Goal: Book appointment/travel/reservation: Book appointment/travel/reservation

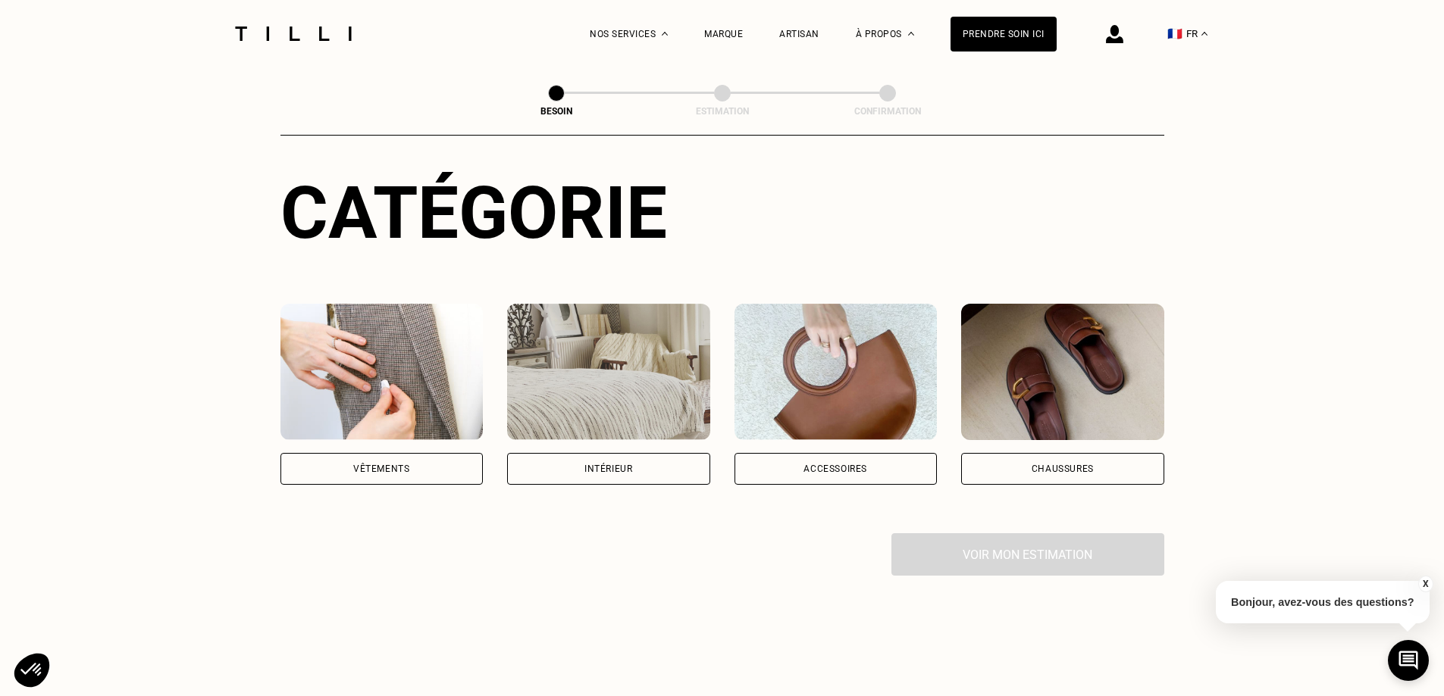
scroll to position [152, 0]
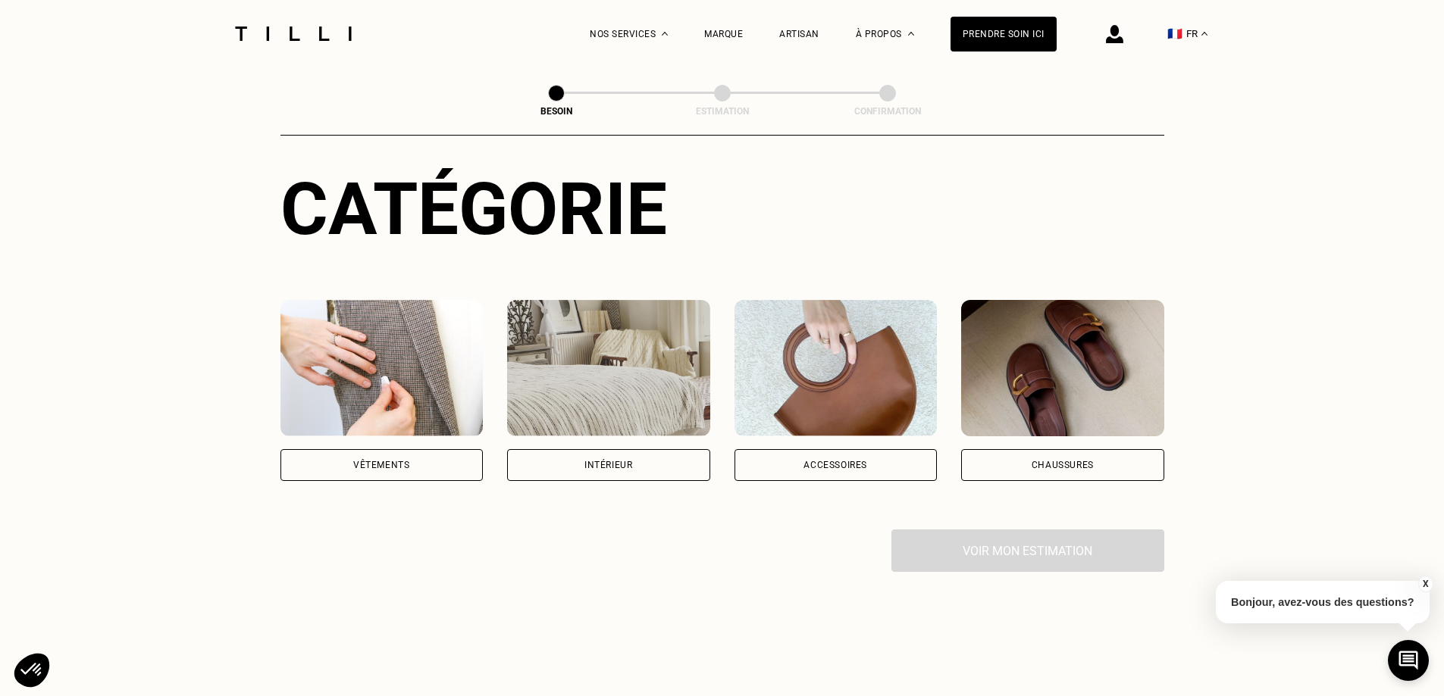
click at [412, 449] on div "Vêtements" at bounding box center [381, 465] width 203 height 32
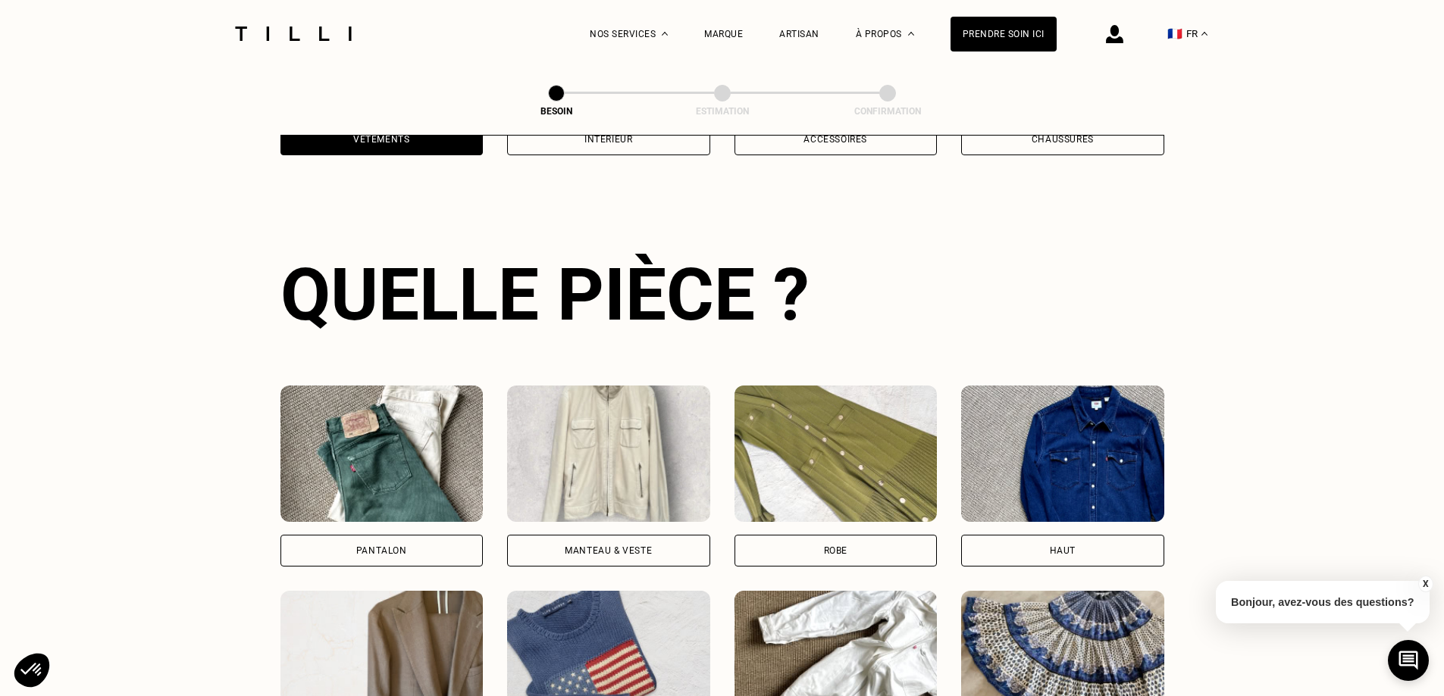
scroll to position [496, 0]
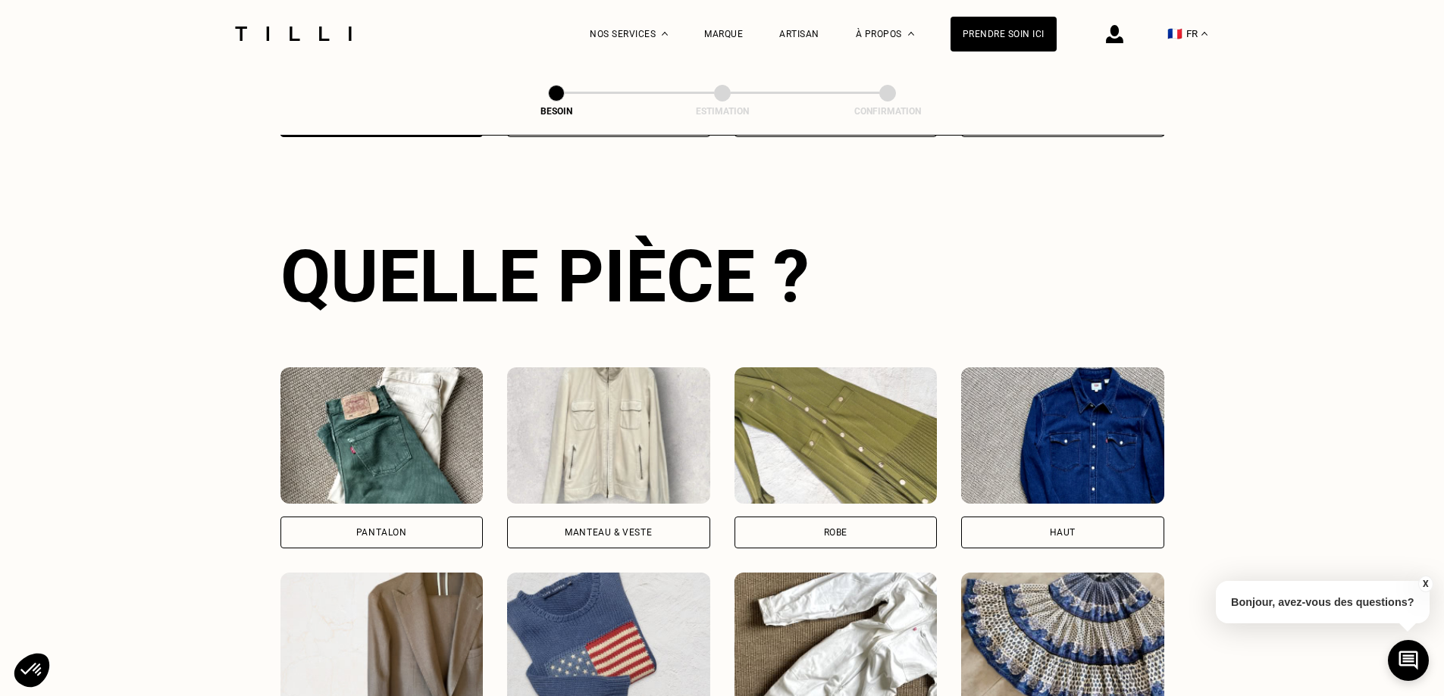
click at [437, 517] on div "Pantalon" at bounding box center [381, 533] width 203 height 32
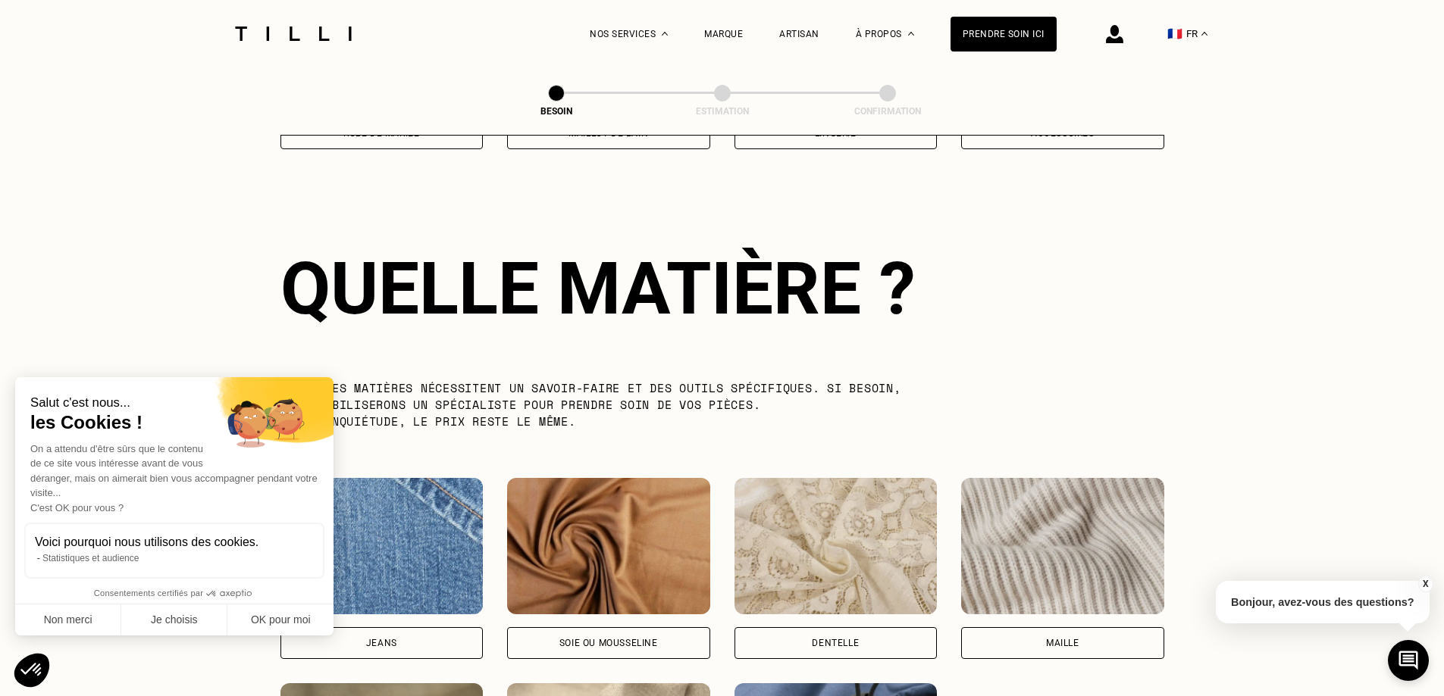
scroll to position [1320, 0]
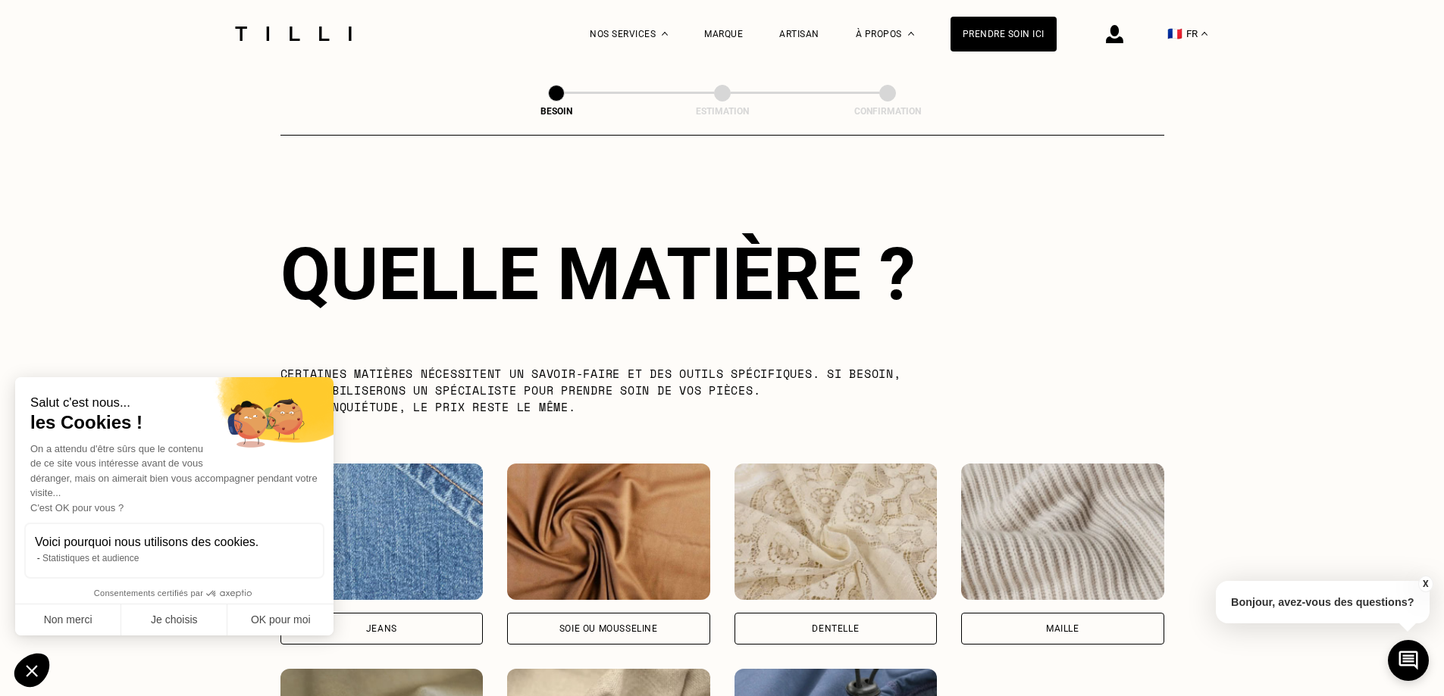
click at [402, 613] on div "Jeans" at bounding box center [381, 629] width 203 height 32
select select "FR"
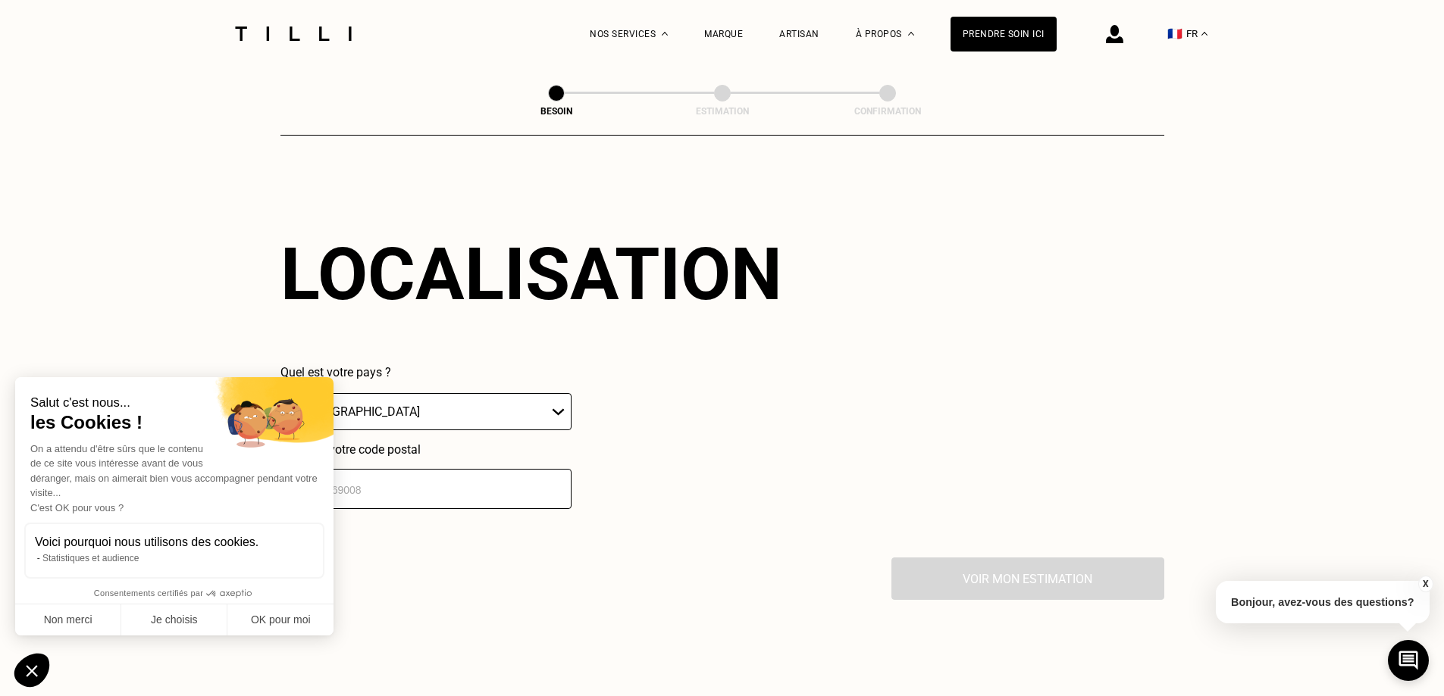
scroll to position [2038, 0]
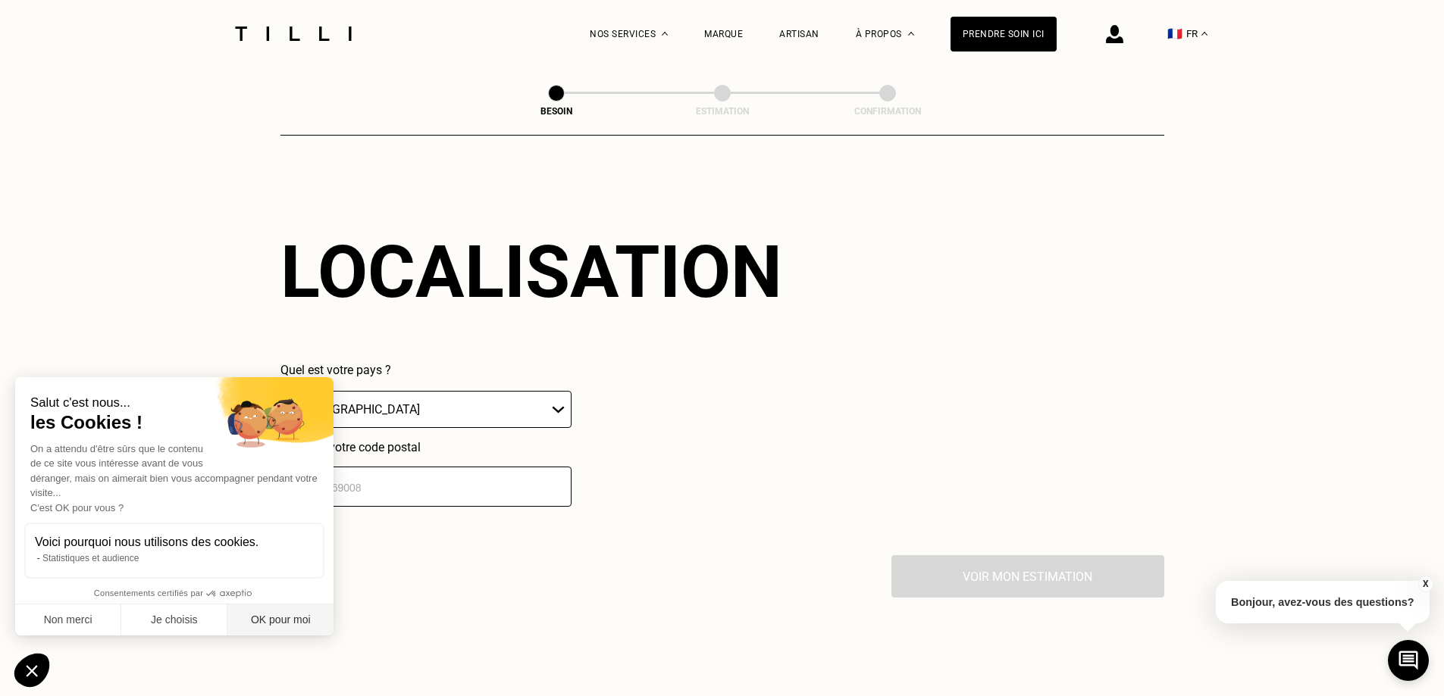
click at [285, 629] on button "OK pour moi" at bounding box center [280, 621] width 106 height 32
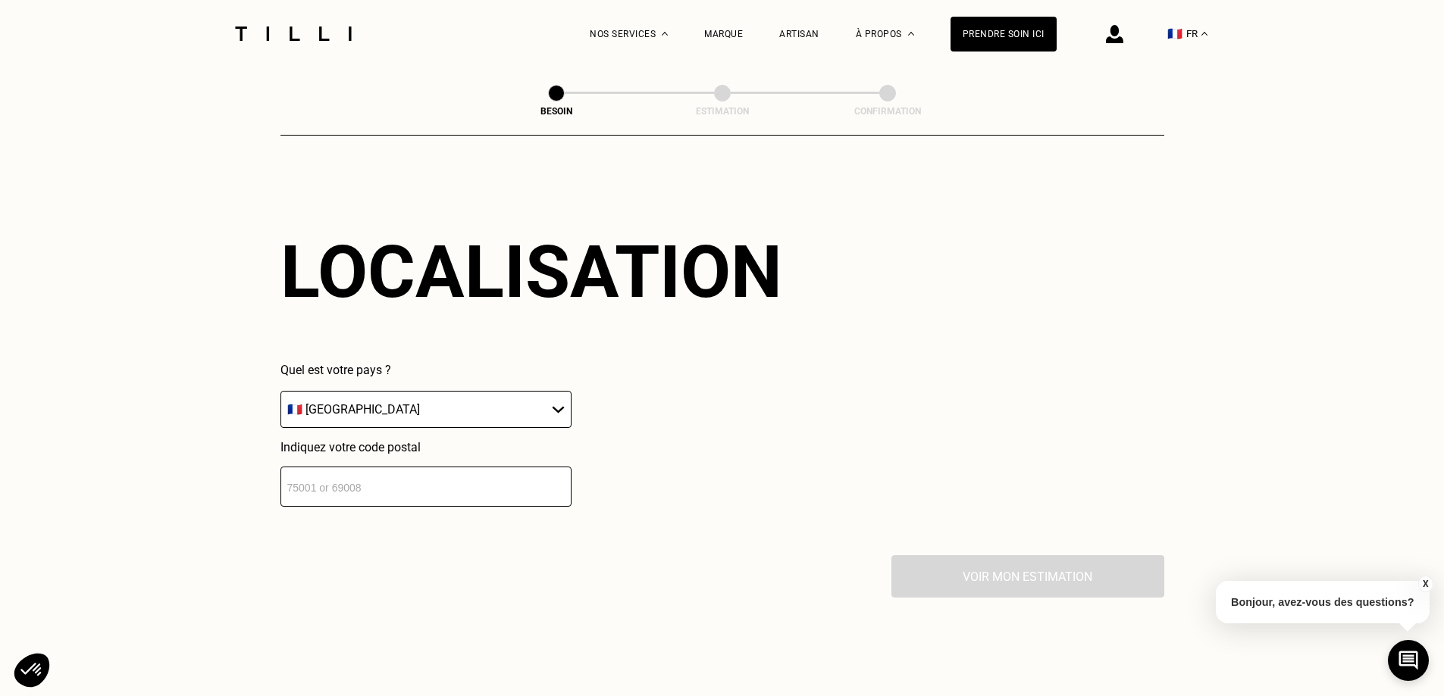
click at [422, 467] on input "number" at bounding box center [425, 487] width 291 height 40
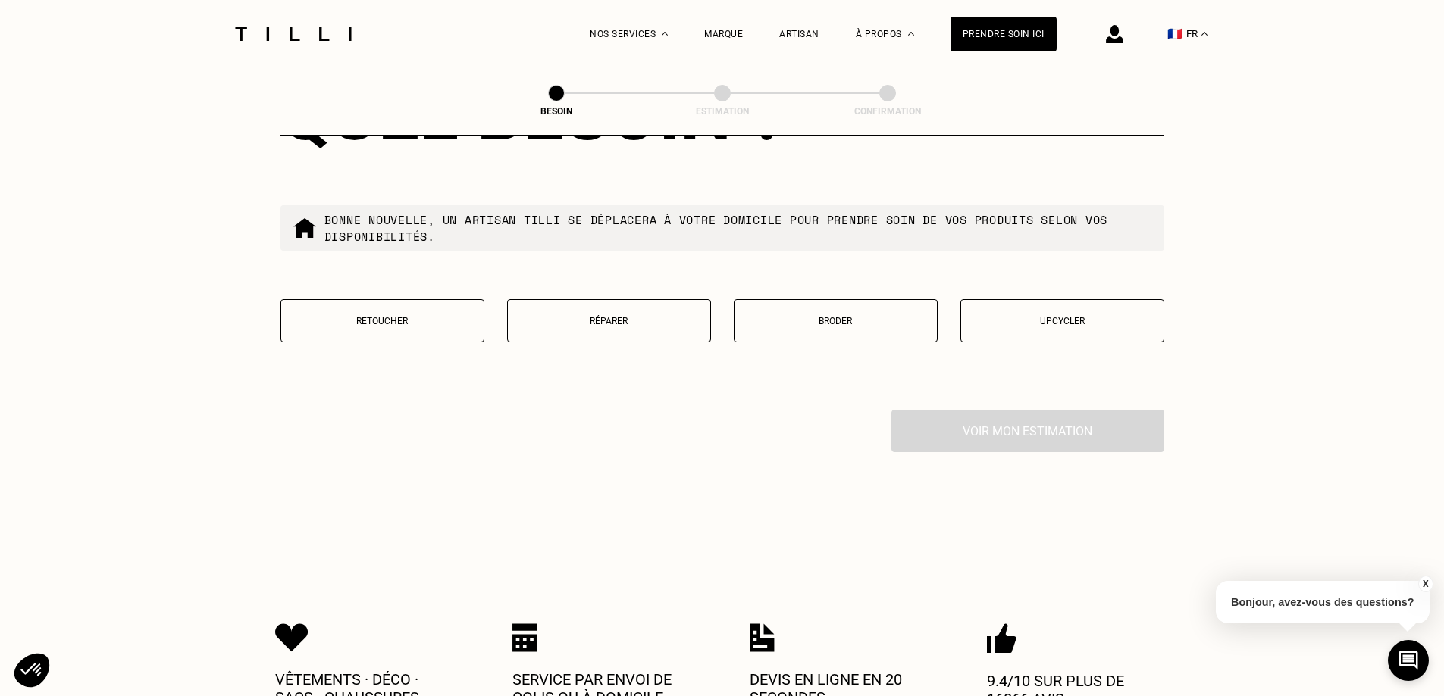
scroll to position [2566, 0]
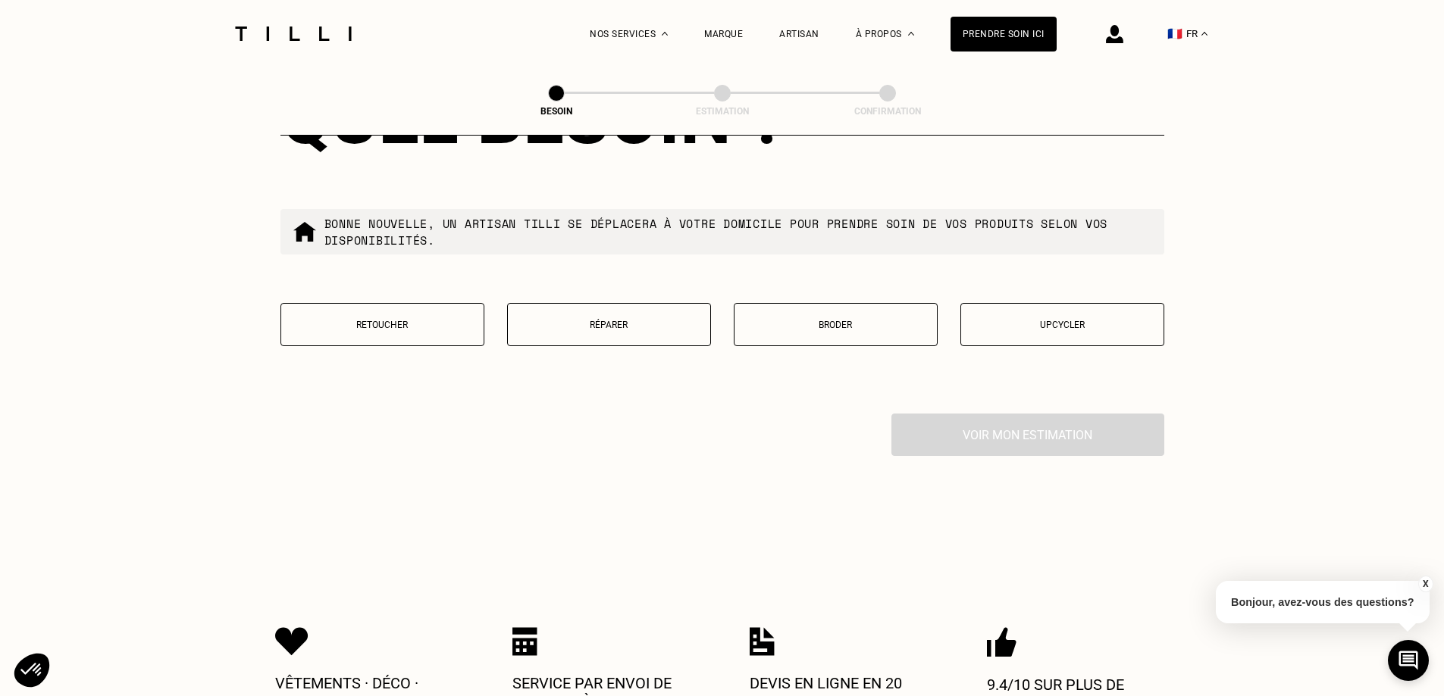
type input "76000"
click at [405, 325] on button "Retoucher" at bounding box center [382, 324] width 204 height 43
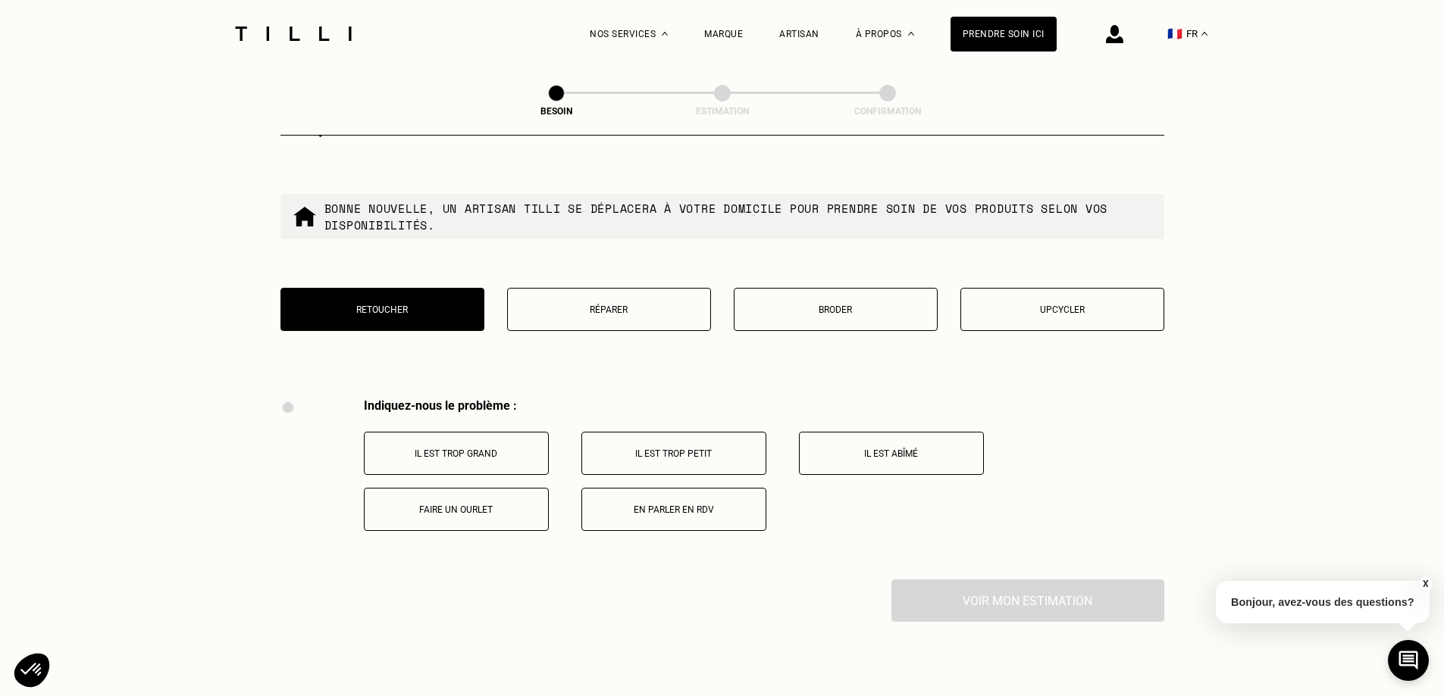
scroll to position [2576, 0]
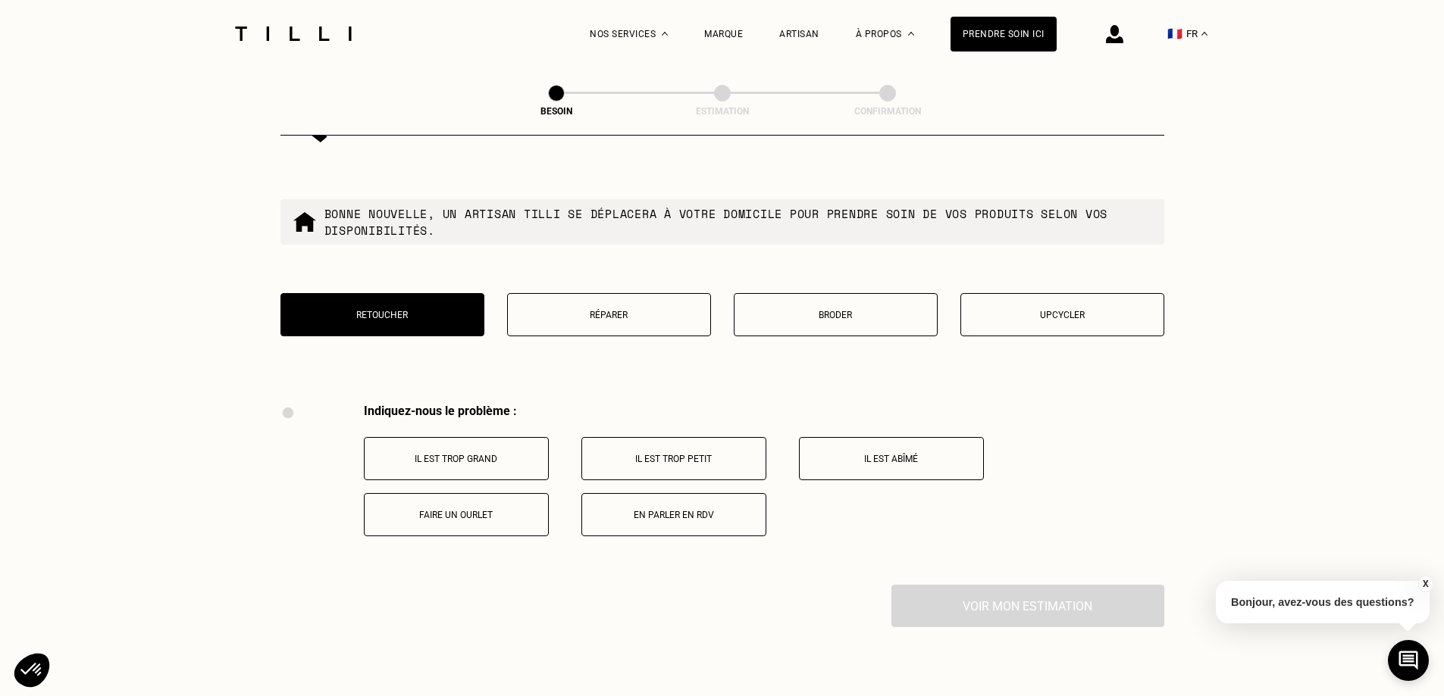
click at [639, 310] on p "Réparer" at bounding box center [608, 315] width 187 height 11
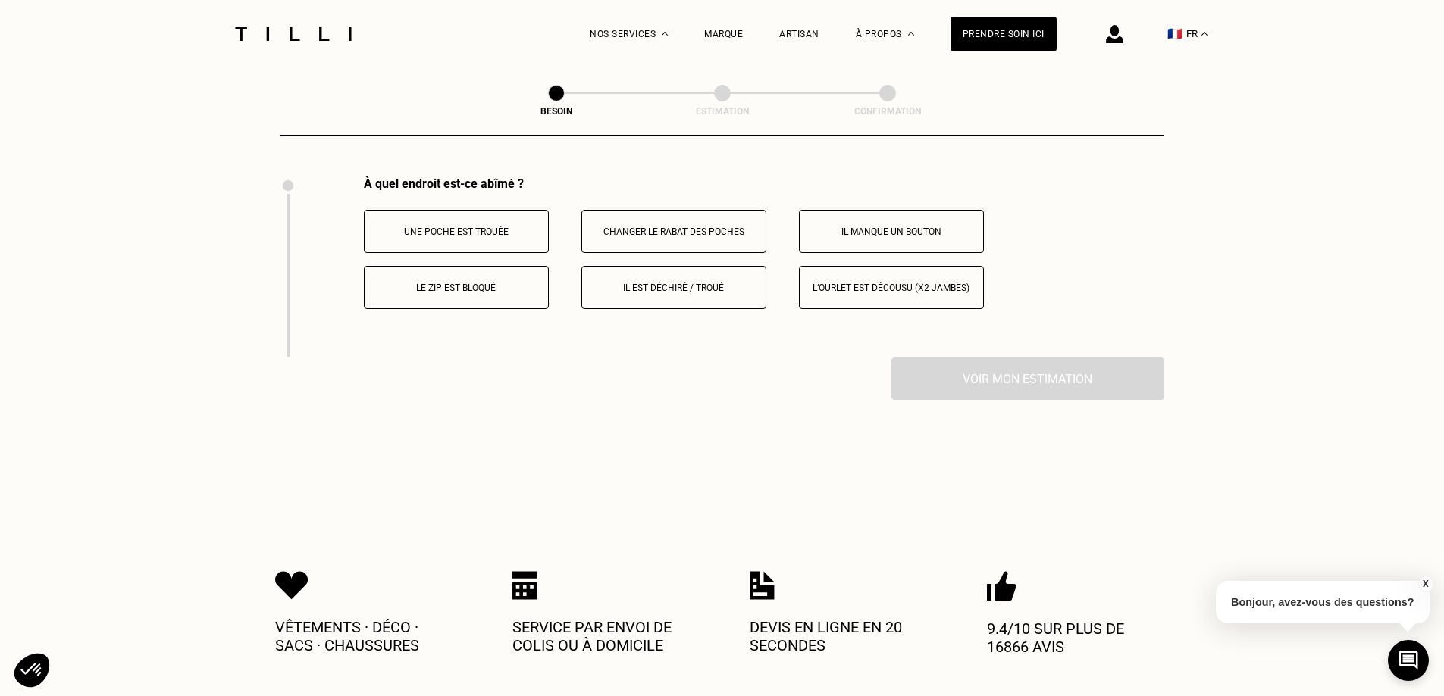
scroll to position [2652, 0]
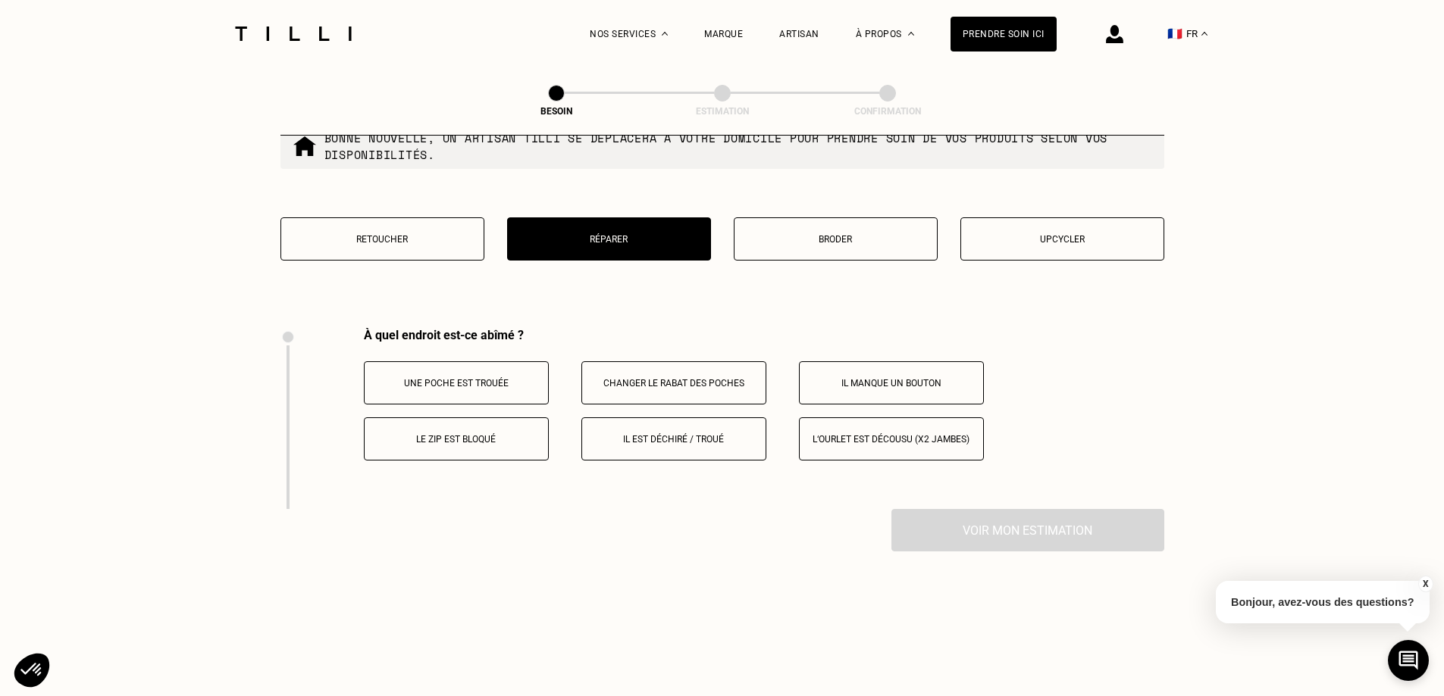
click at [855, 234] on p "Broder" at bounding box center [835, 239] width 187 height 11
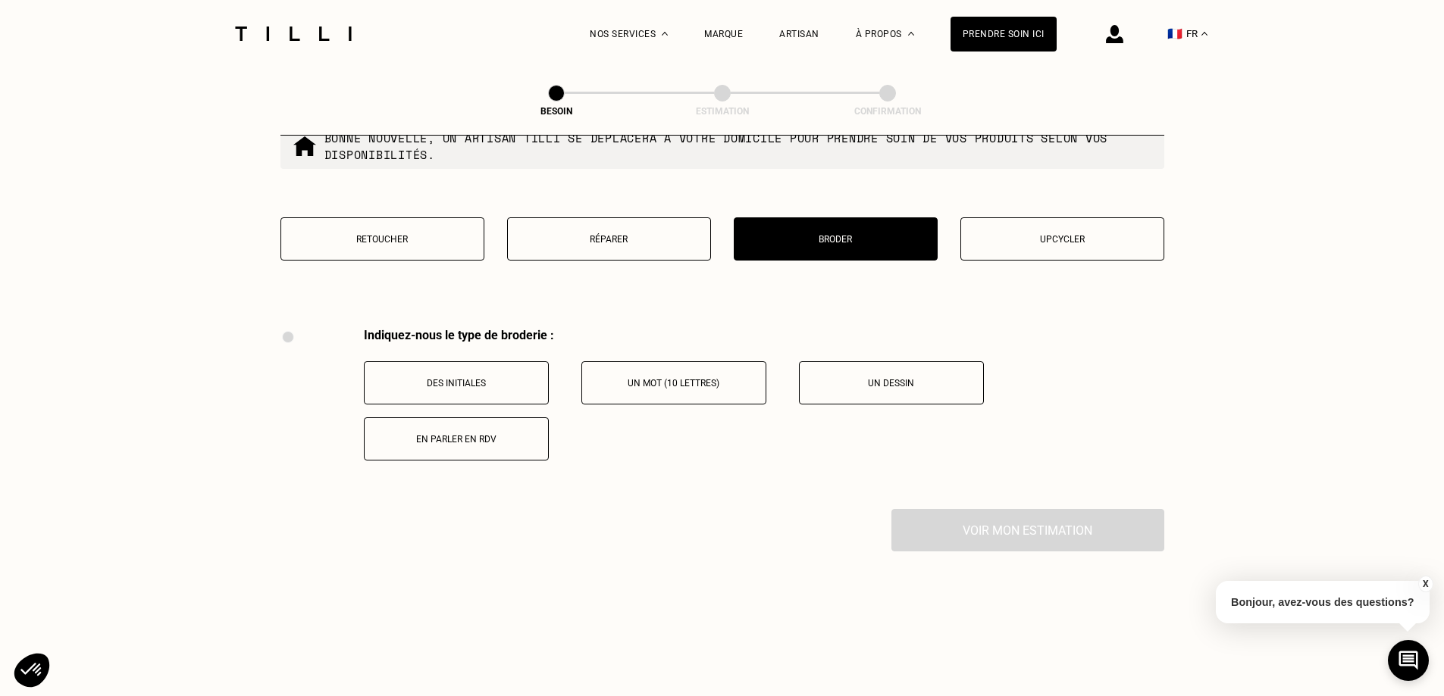
click at [1073, 234] on p "Upcycler" at bounding box center [1062, 239] width 187 height 11
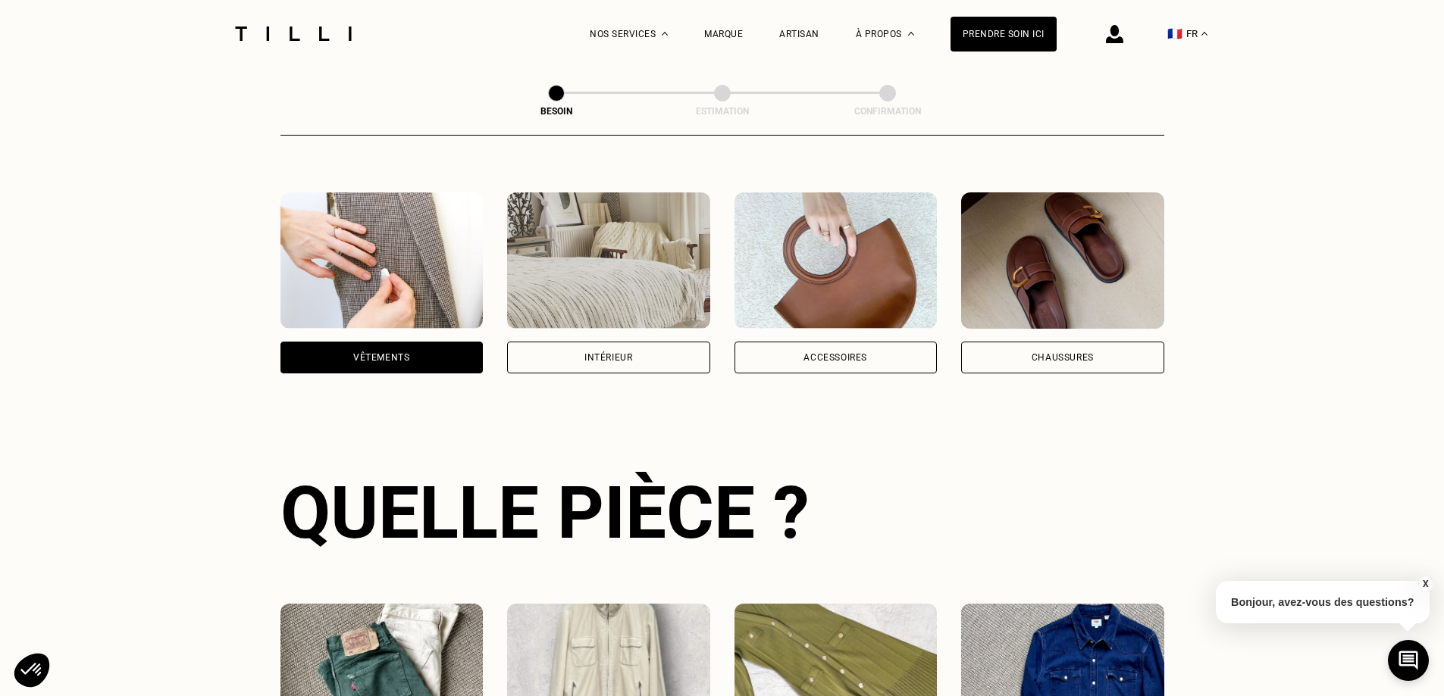
scroll to position [75, 0]
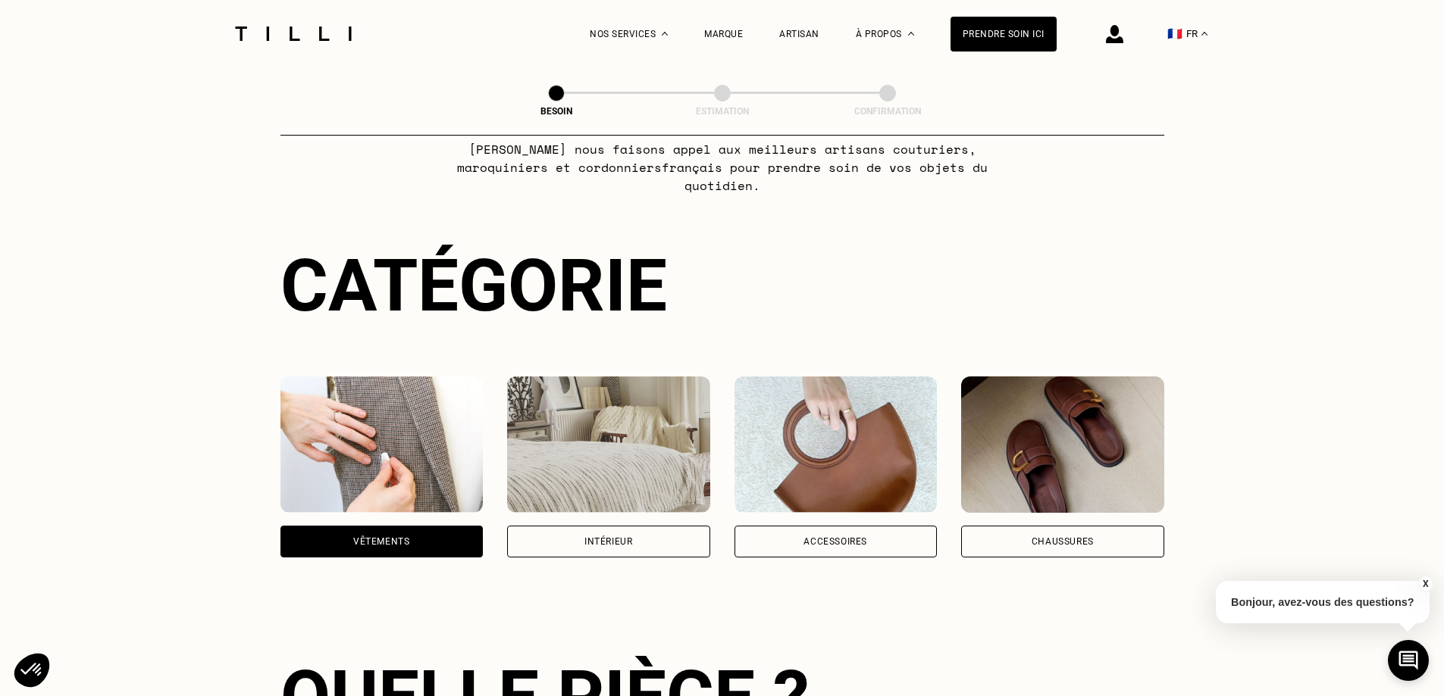
click at [1073, 537] on div "Chaussures" at bounding box center [1062, 541] width 62 height 9
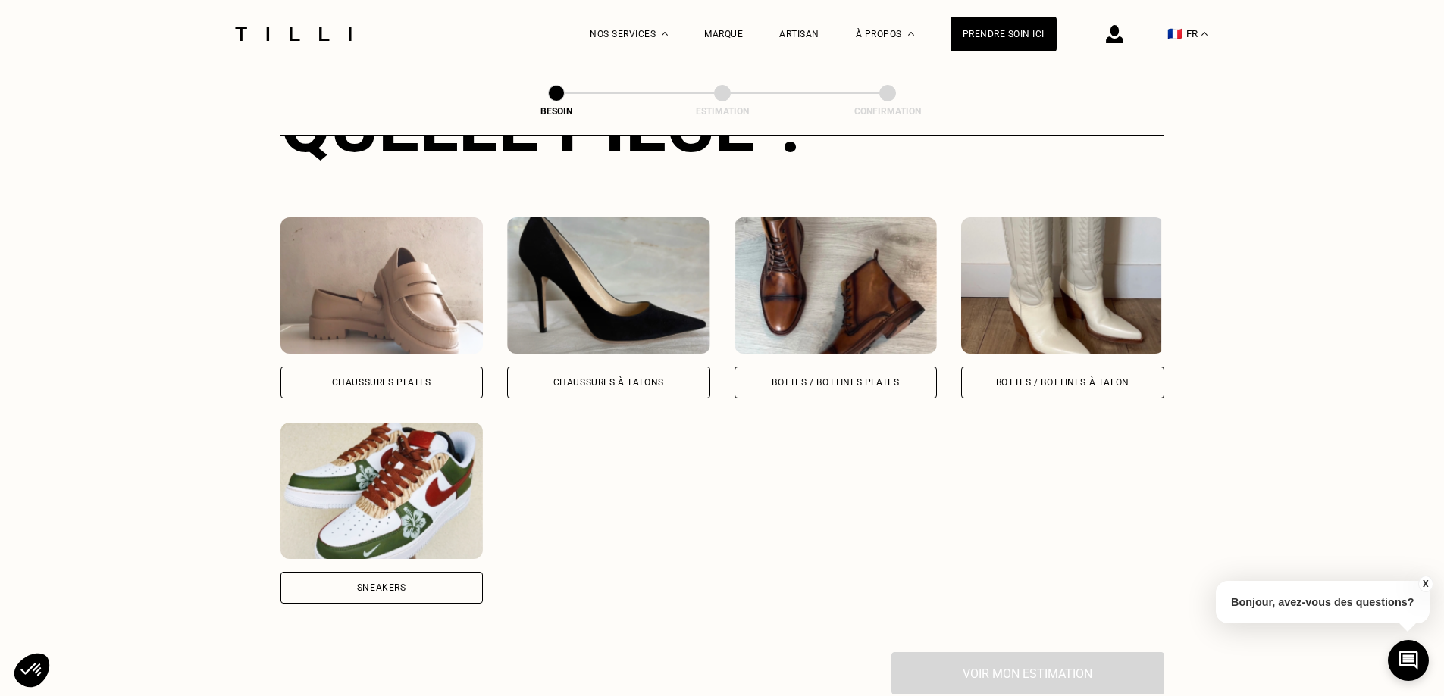
scroll to position [647, 0]
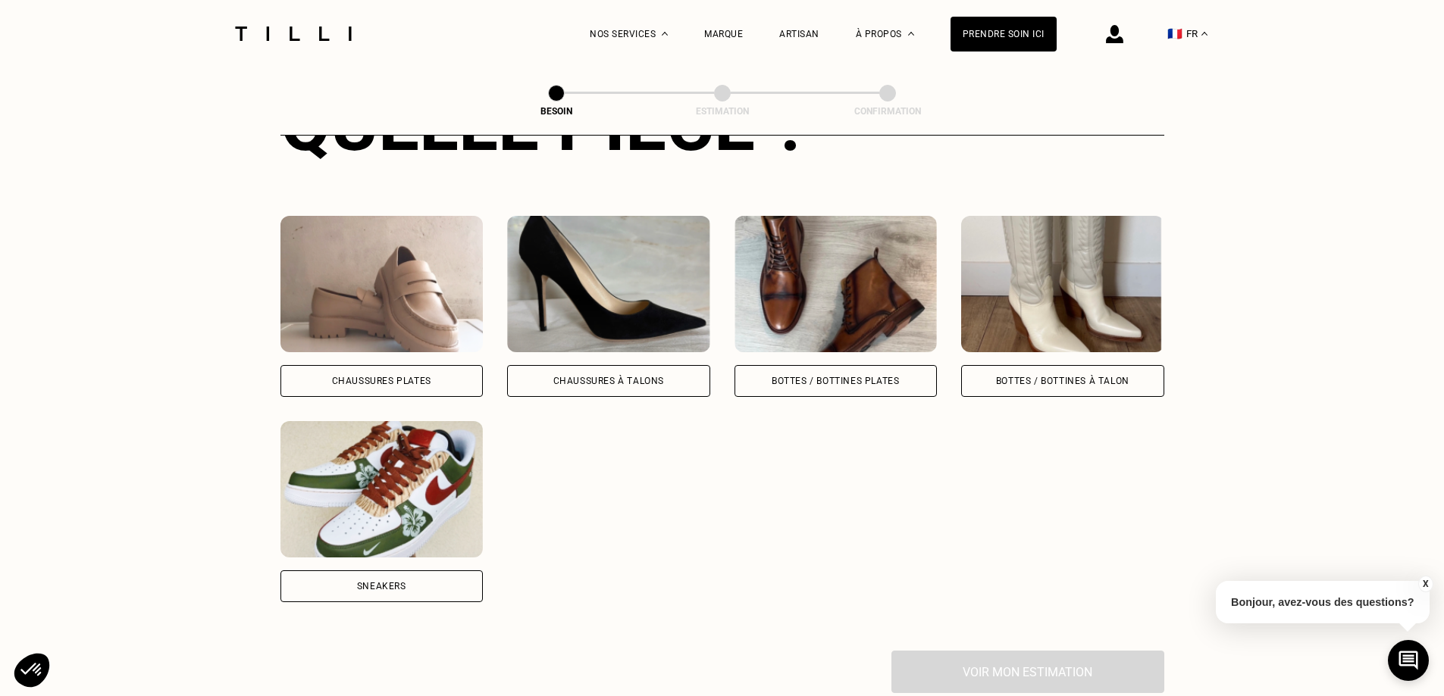
click at [666, 365] on div "Chaussures à Talons" at bounding box center [608, 381] width 203 height 32
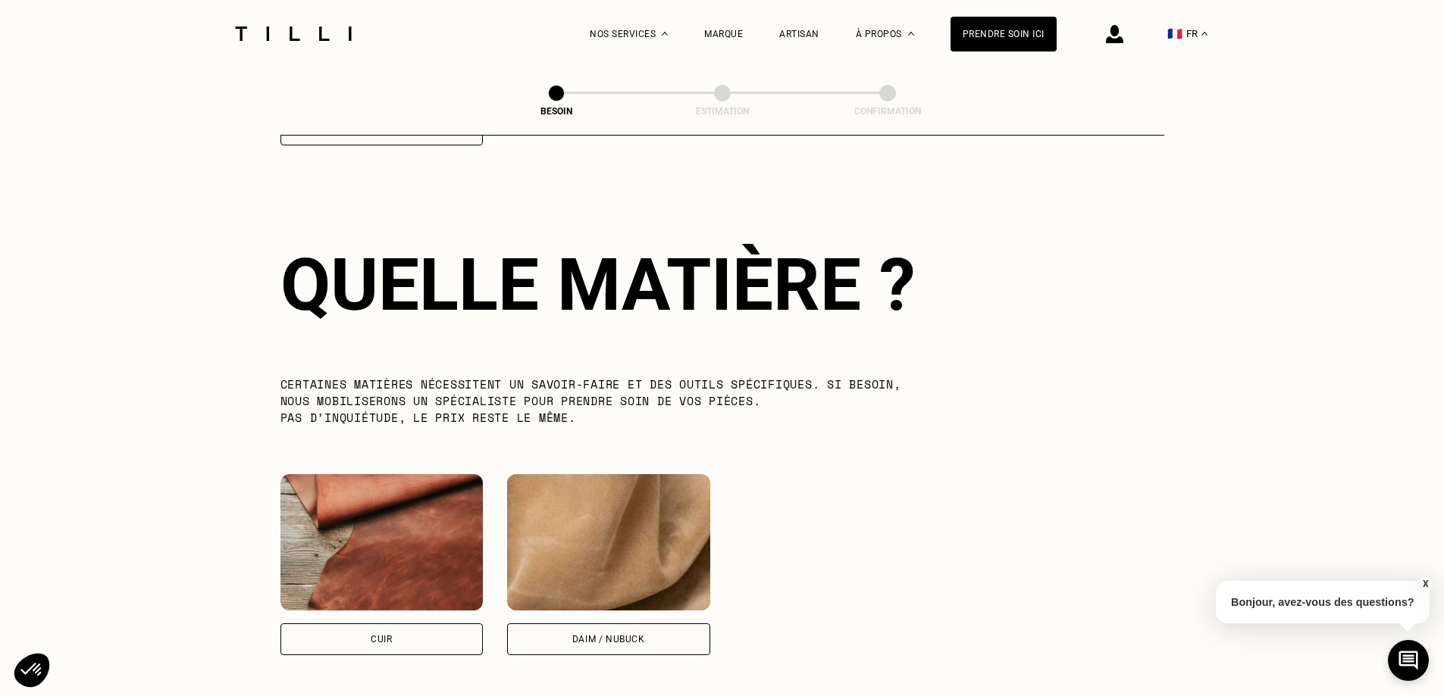
scroll to position [1115, 0]
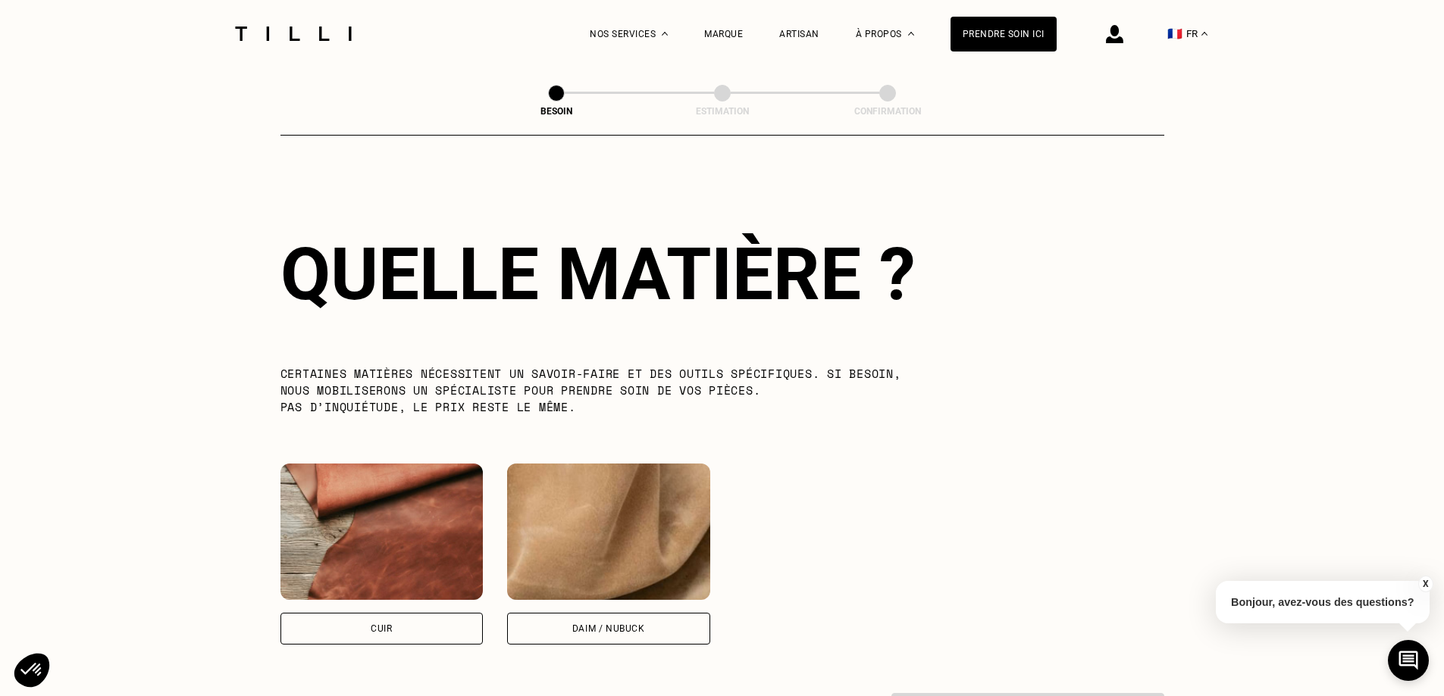
click at [462, 613] on div "Cuir" at bounding box center [381, 629] width 203 height 32
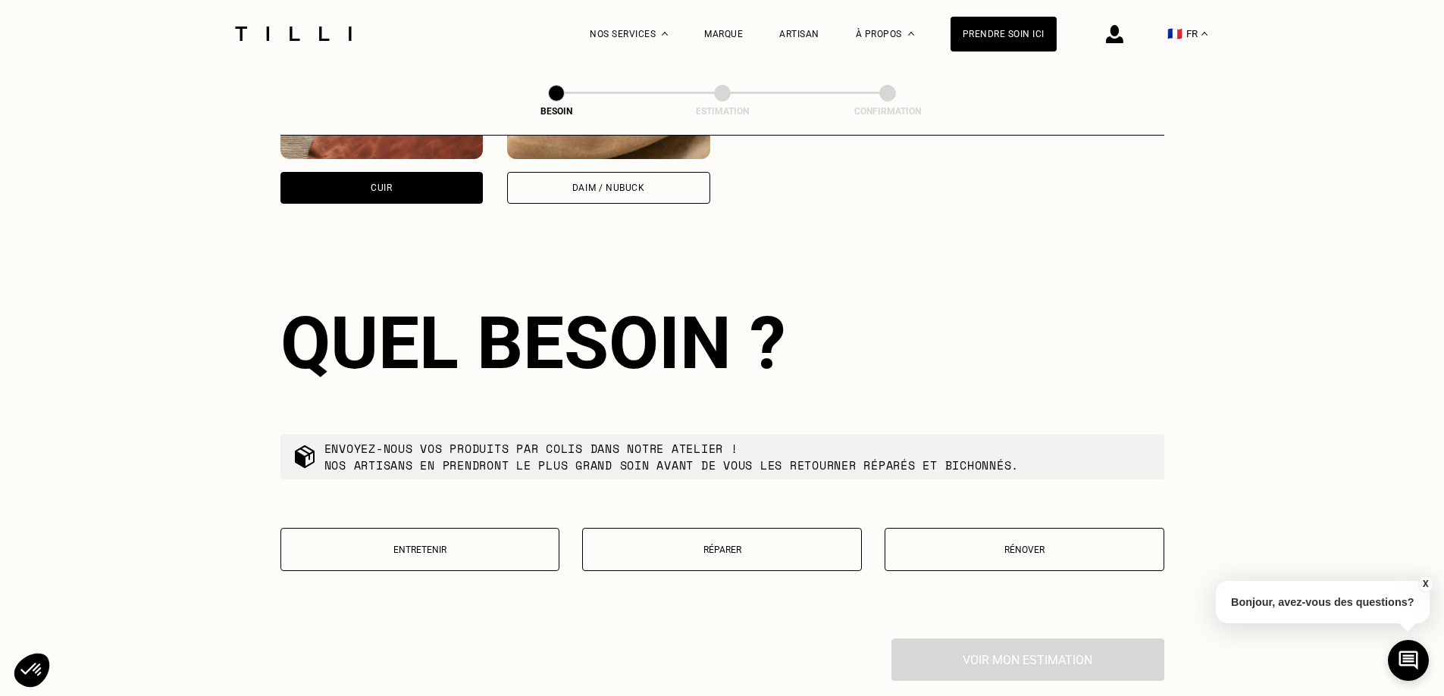
scroll to position [1627, 0]
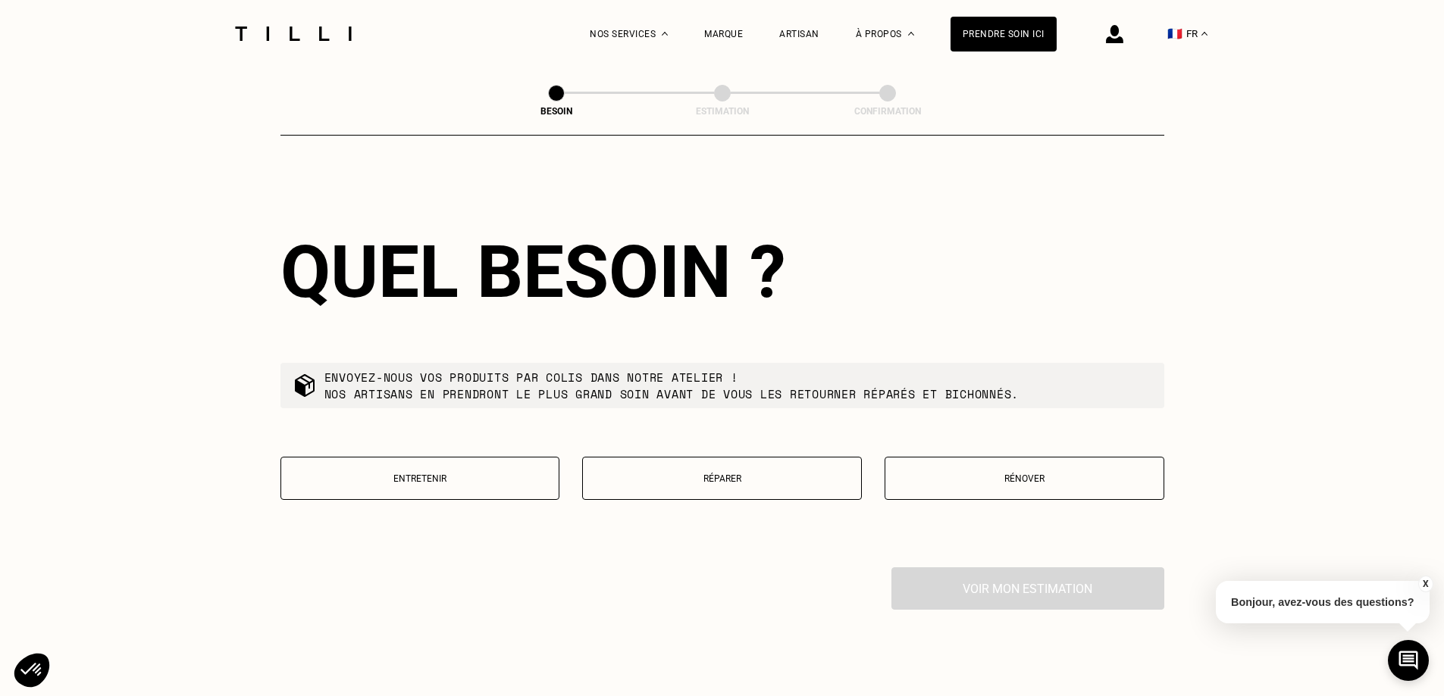
click at [344, 475] on button "Entretenir" at bounding box center [420, 478] width 280 height 43
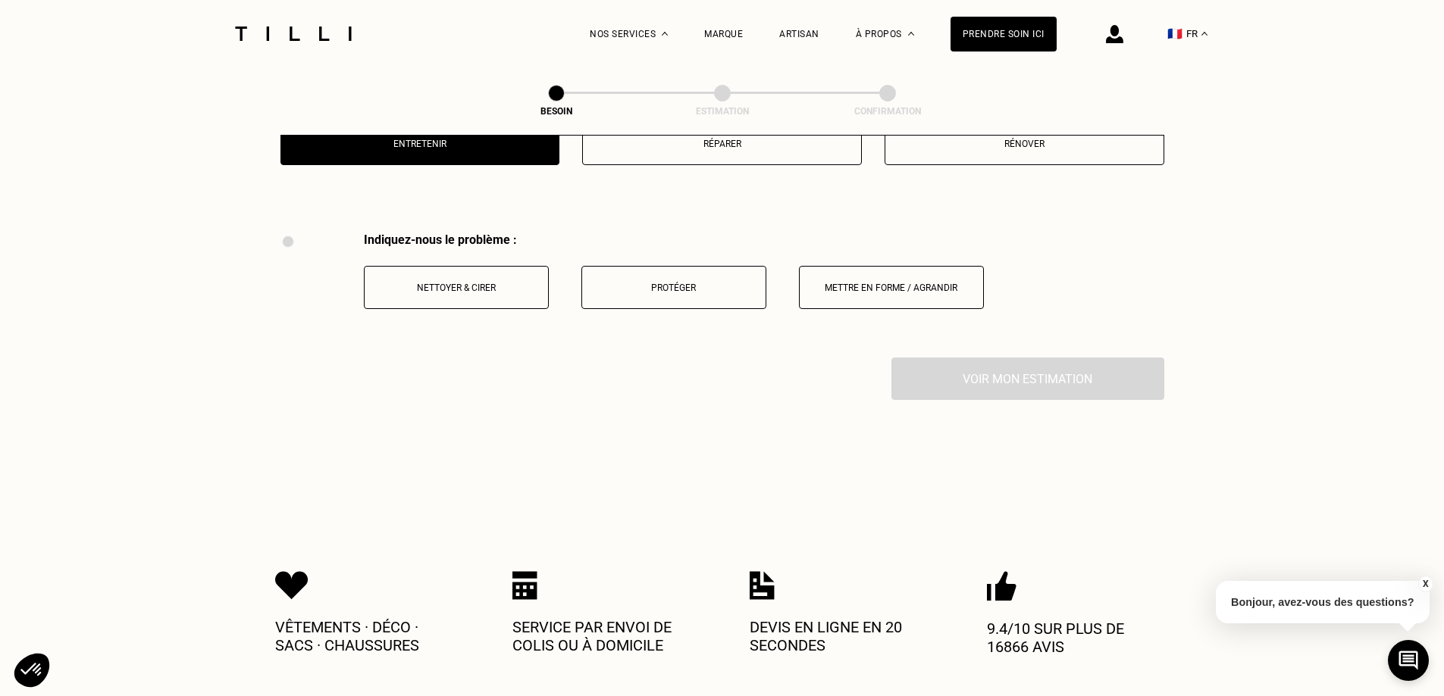
scroll to position [1864, 0]
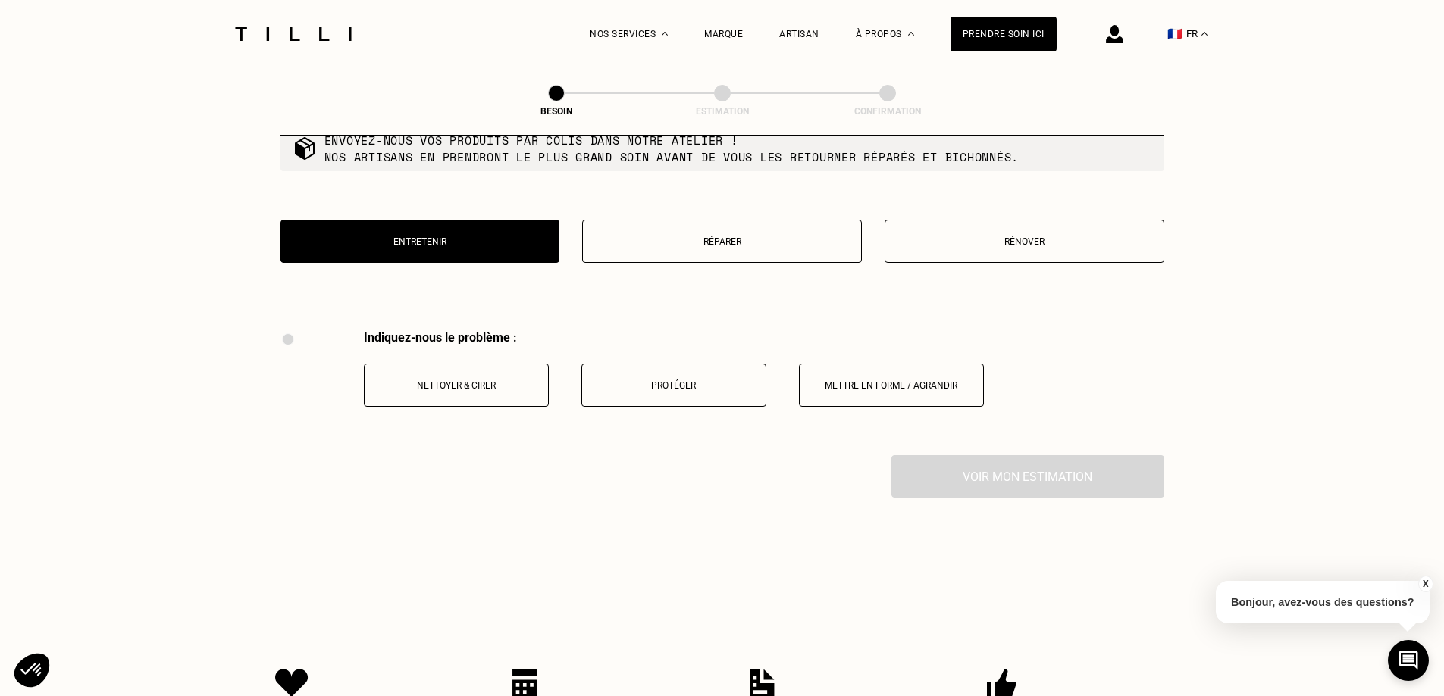
click at [765, 247] on button "Réparer" at bounding box center [722, 241] width 280 height 43
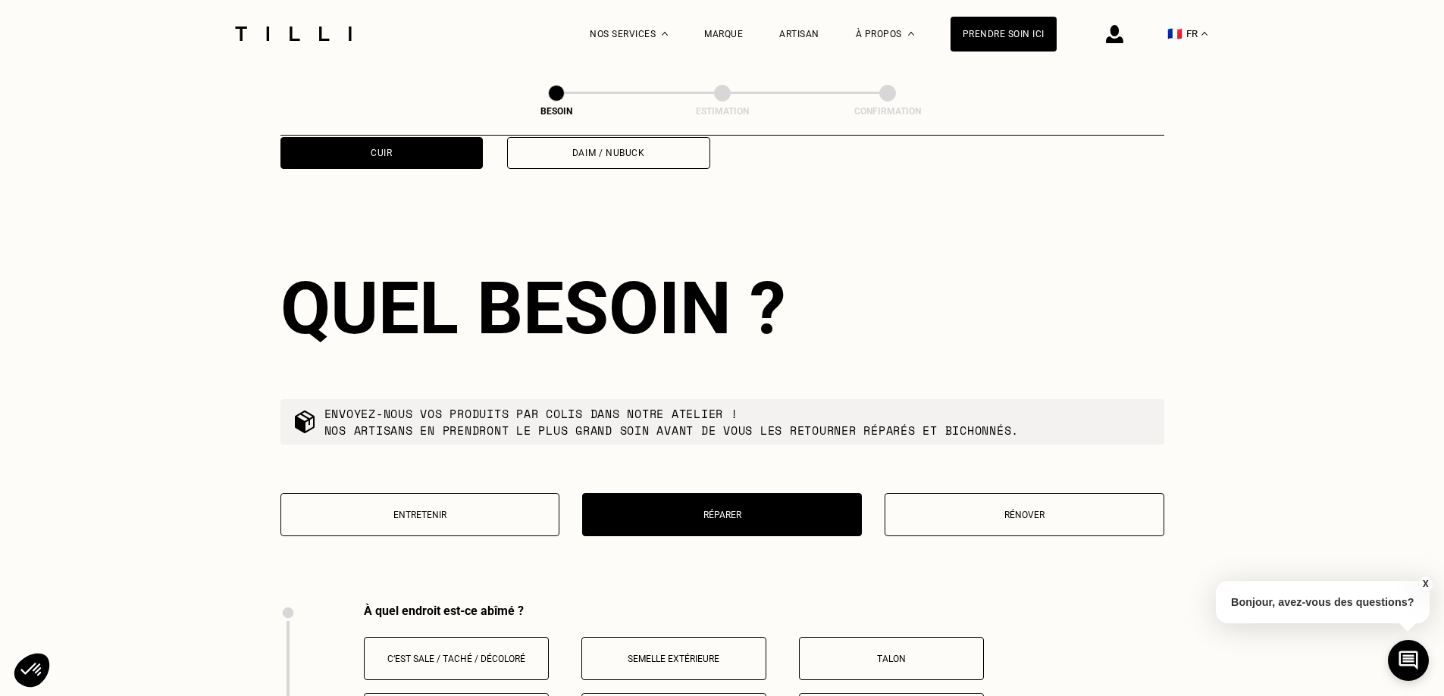
scroll to position [1800, 0]
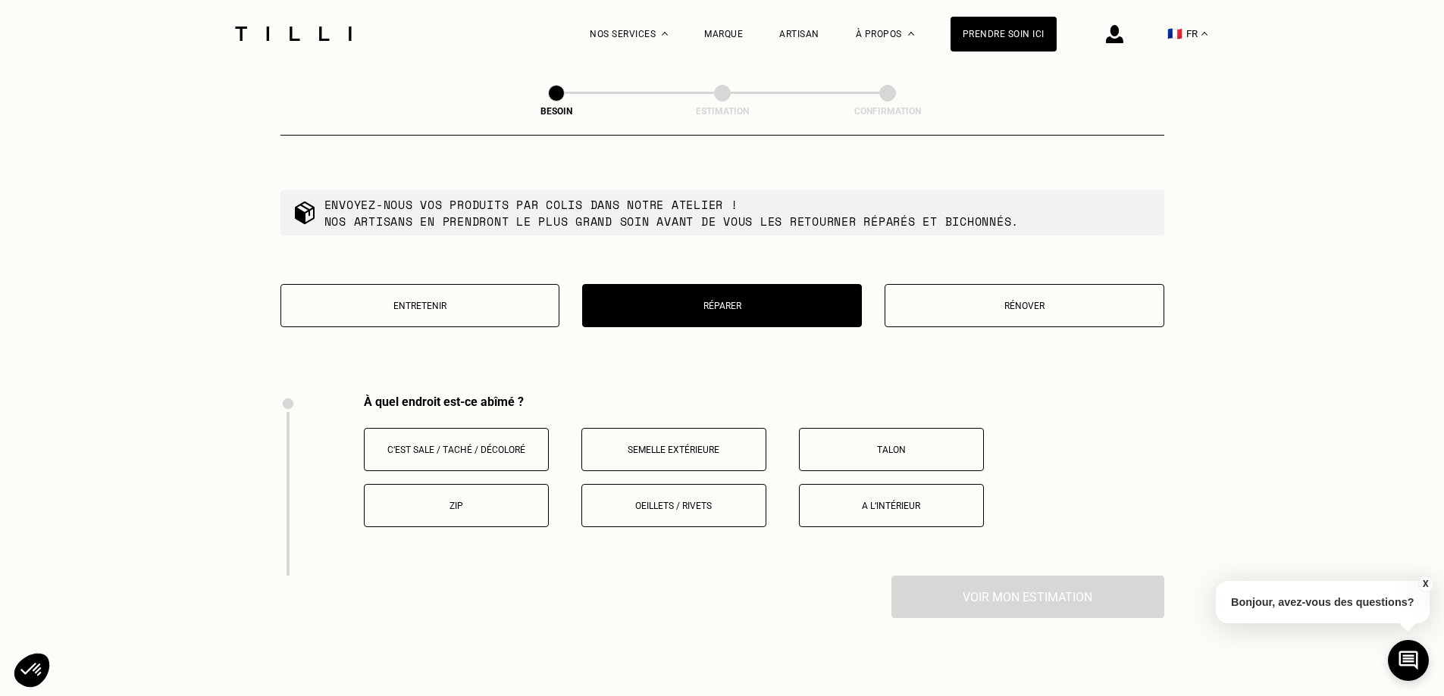
click at [890, 501] on p "A l‘intérieur" at bounding box center [891, 506] width 168 height 11
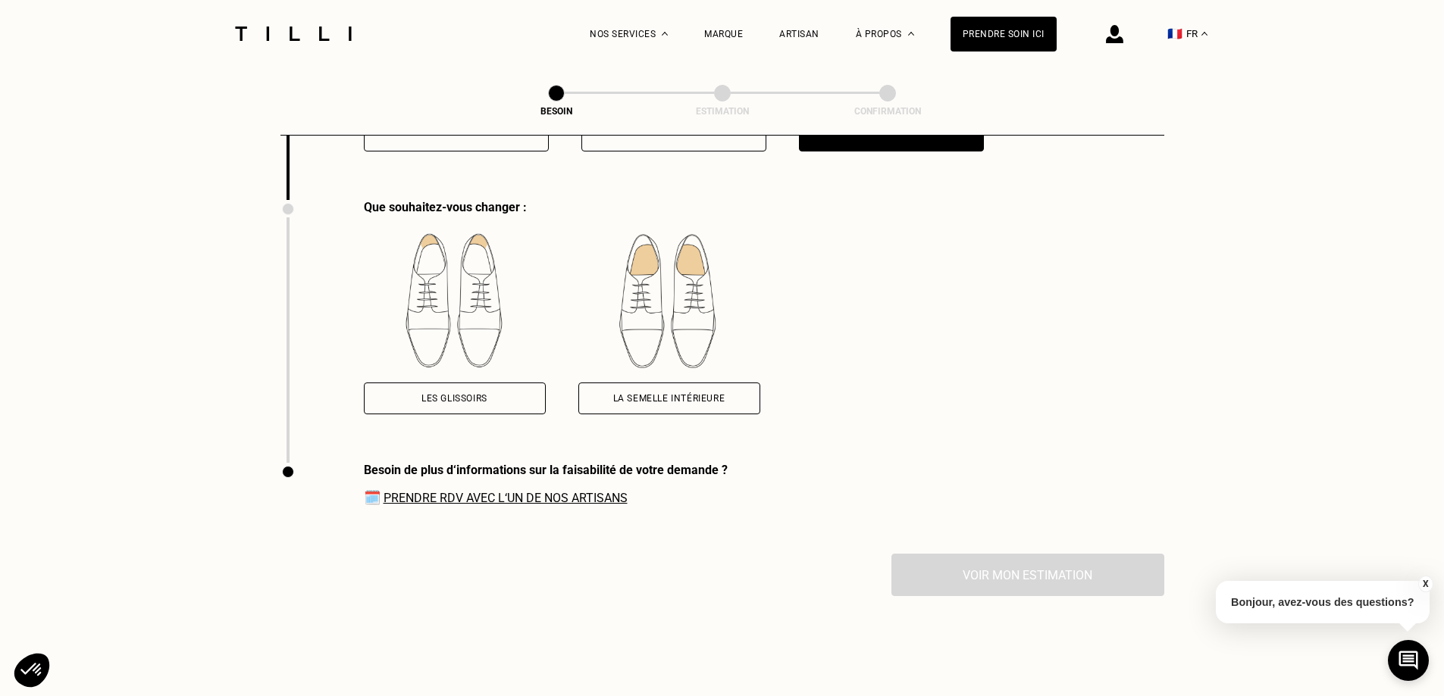
scroll to position [2197, 0]
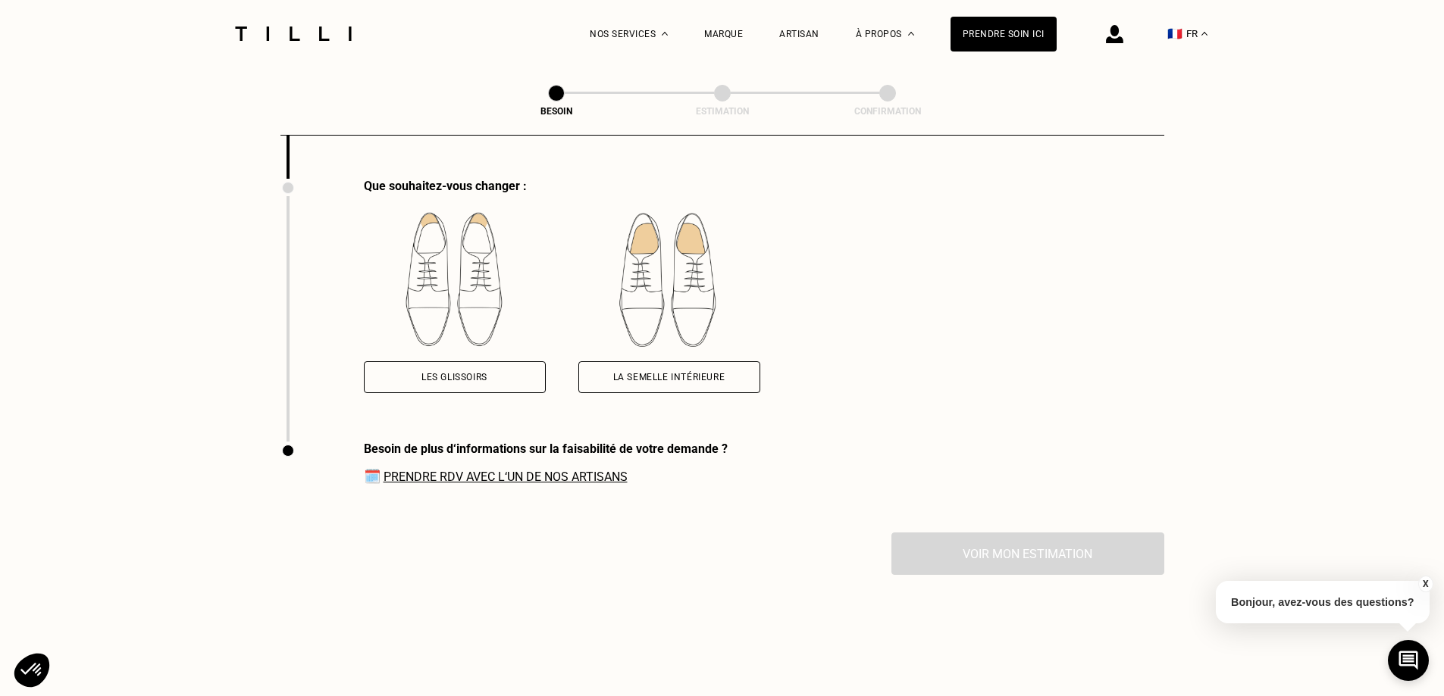
click at [734, 368] on div "La semelle intérieure" at bounding box center [669, 378] width 182 height 32
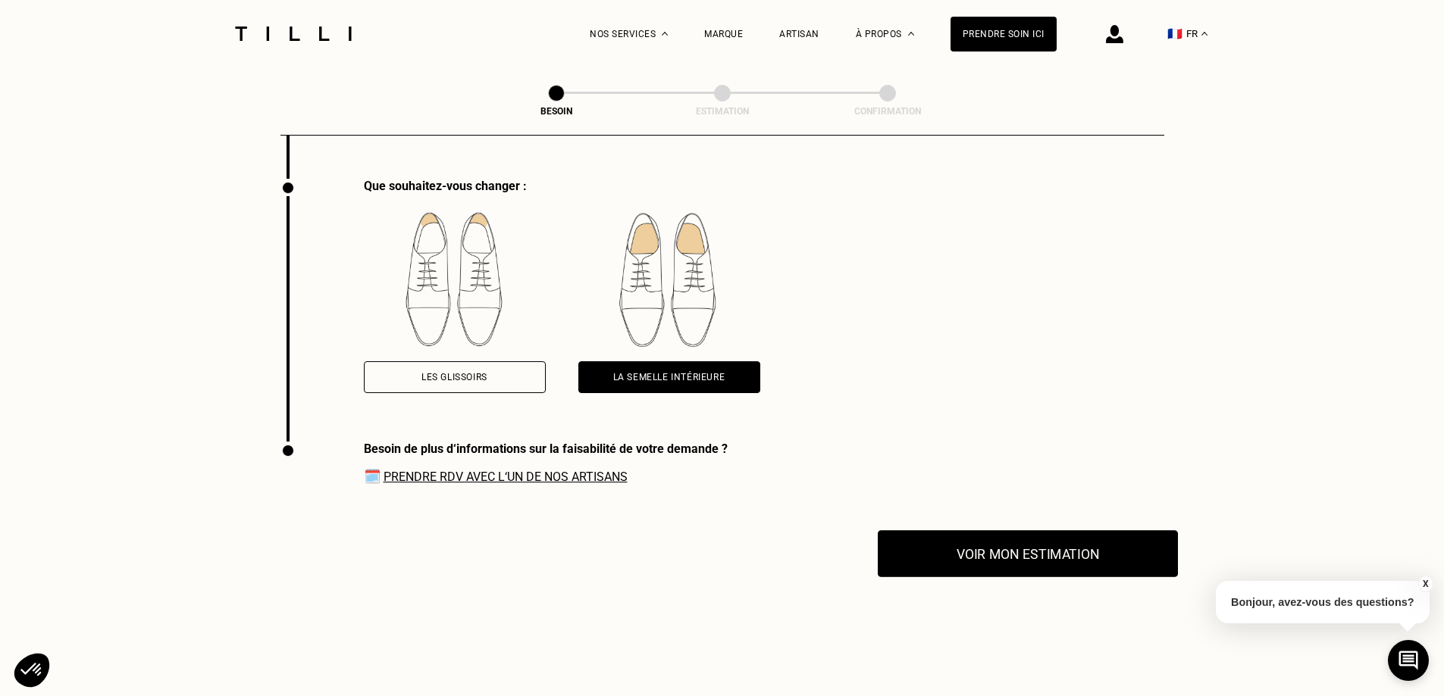
click at [1098, 544] on button "Voir mon estimation" at bounding box center [1028, 554] width 300 height 47
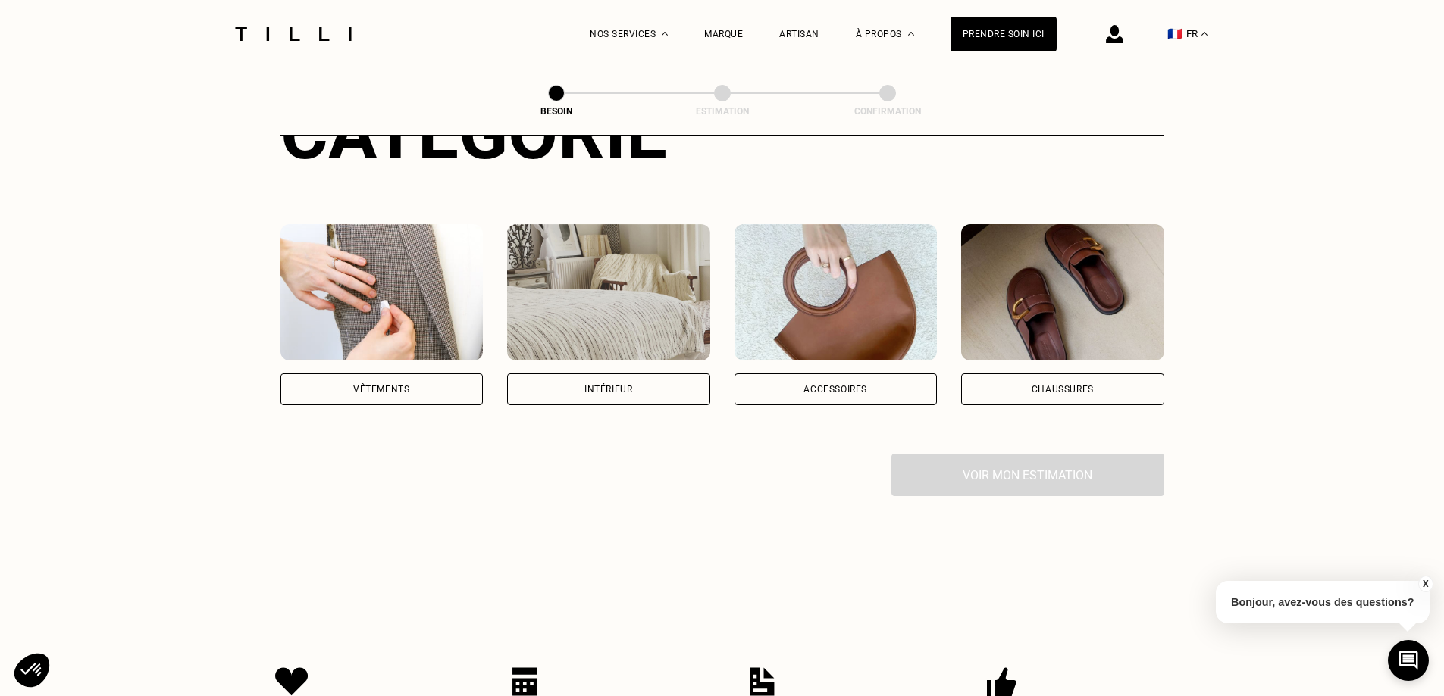
click at [1113, 374] on div "Chaussures" at bounding box center [1062, 390] width 203 height 32
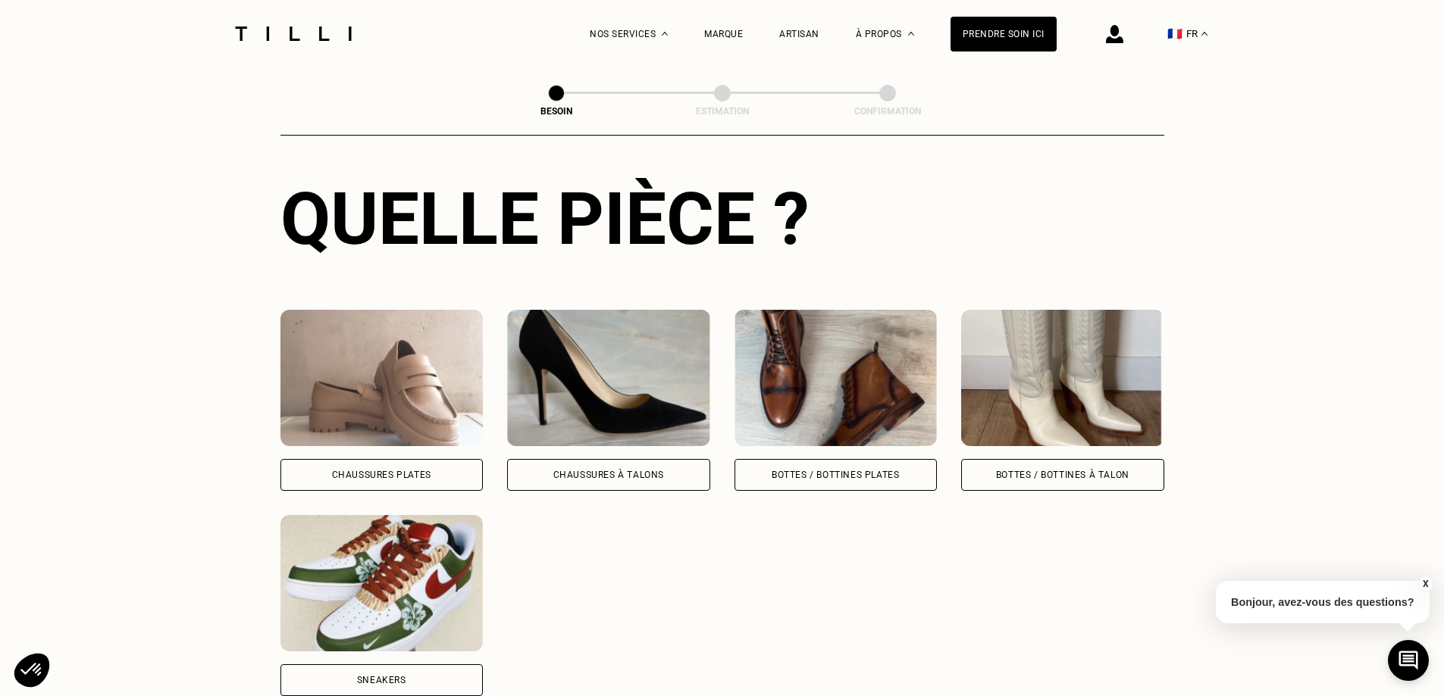
scroll to position [647, 0]
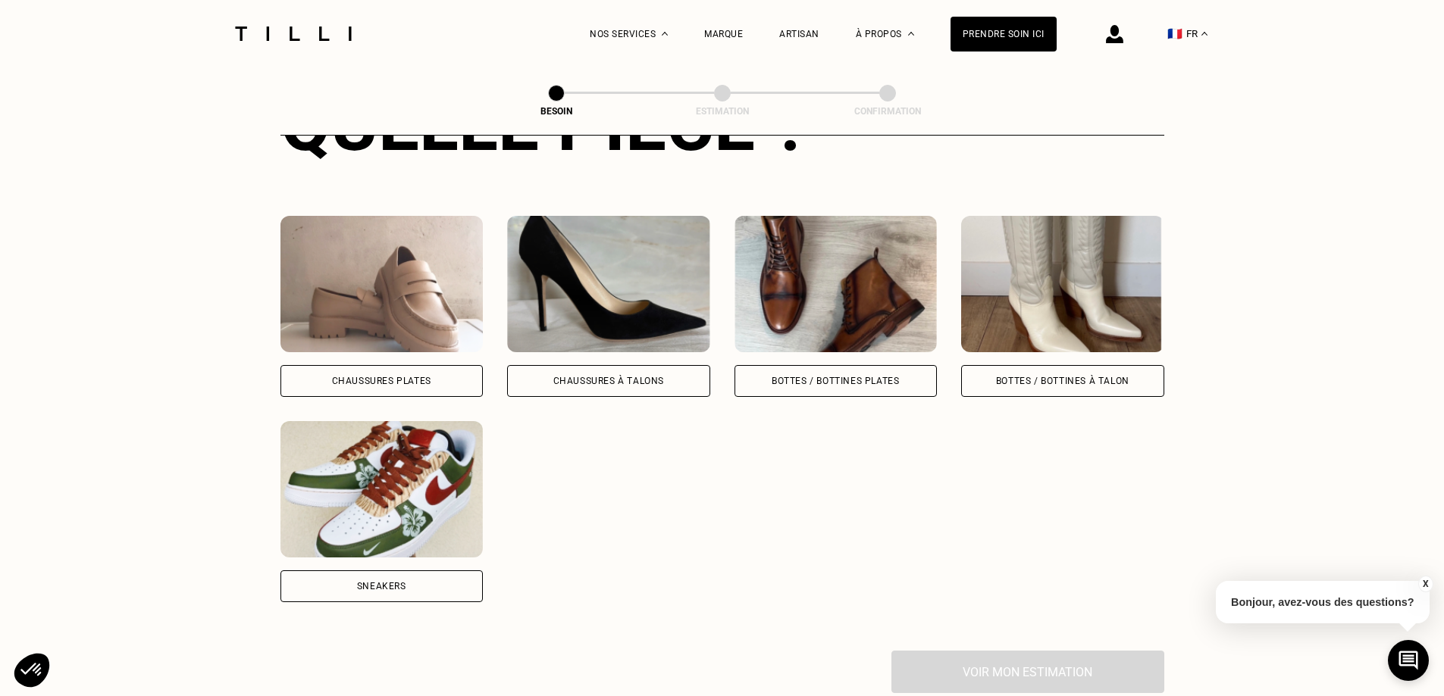
click at [615, 377] on div "Chaussures à Talons" at bounding box center [608, 381] width 111 height 9
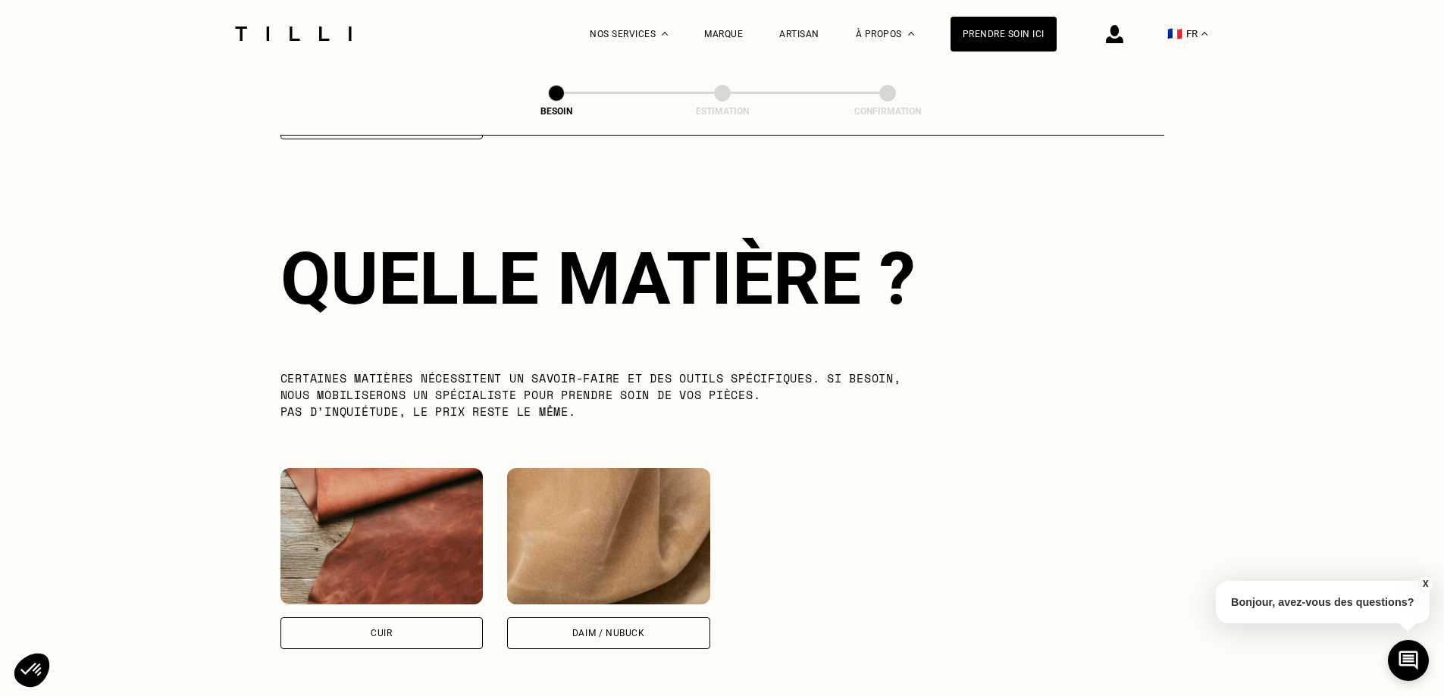
scroll to position [1115, 0]
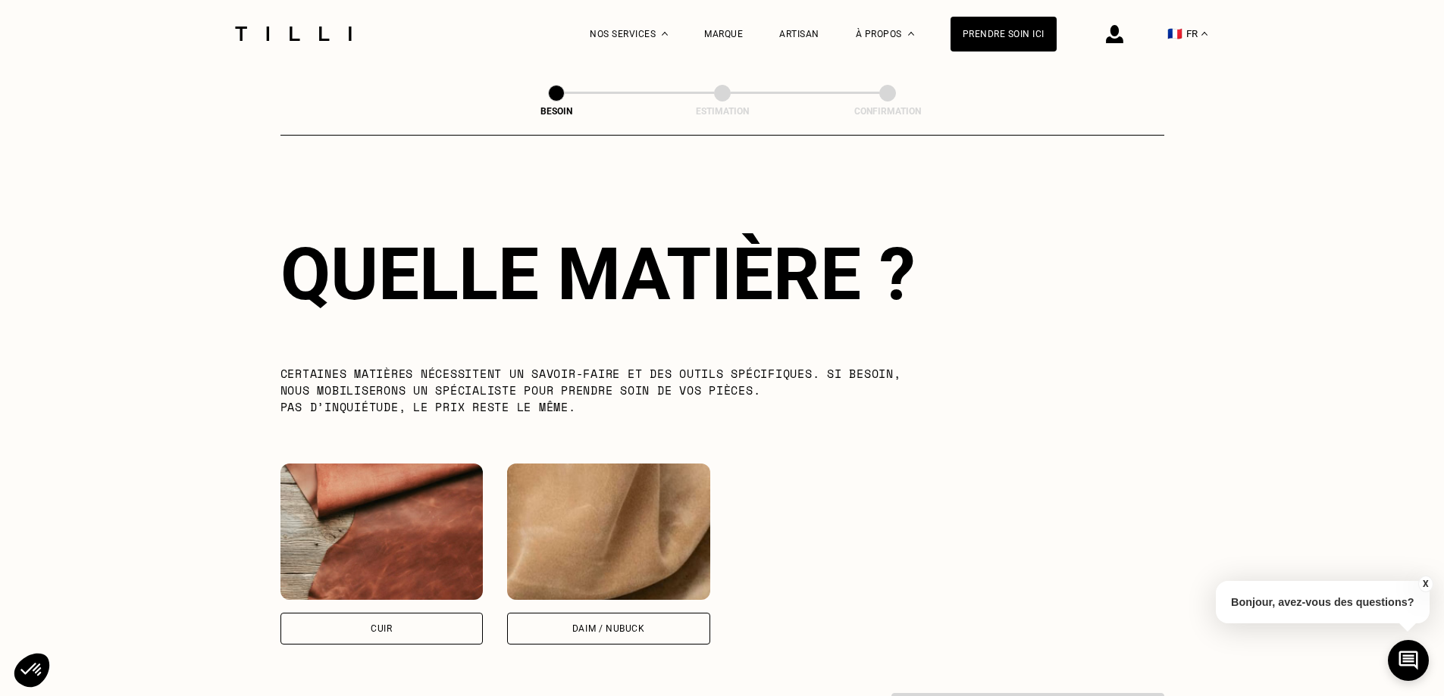
click at [417, 613] on div "Cuir" at bounding box center [381, 629] width 203 height 32
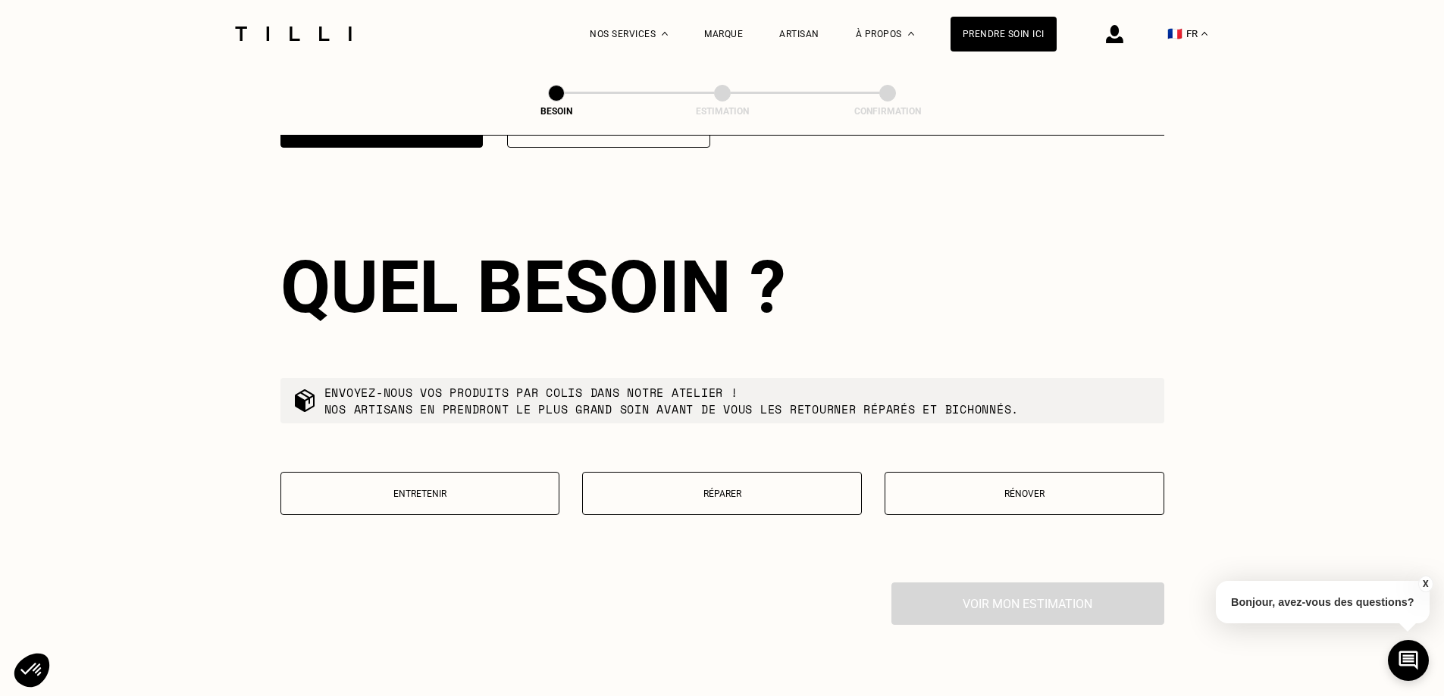
scroll to position [1627, 0]
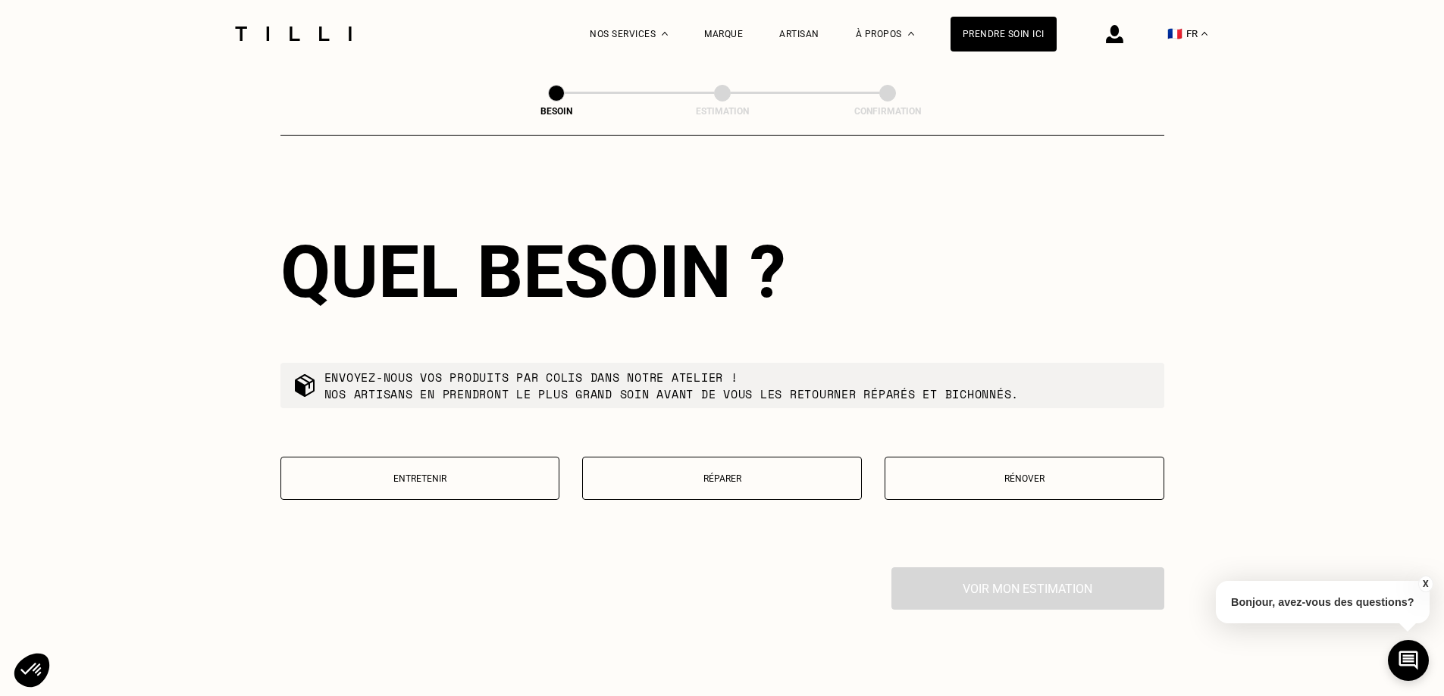
click at [715, 475] on button "Réparer" at bounding box center [722, 478] width 280 height 43
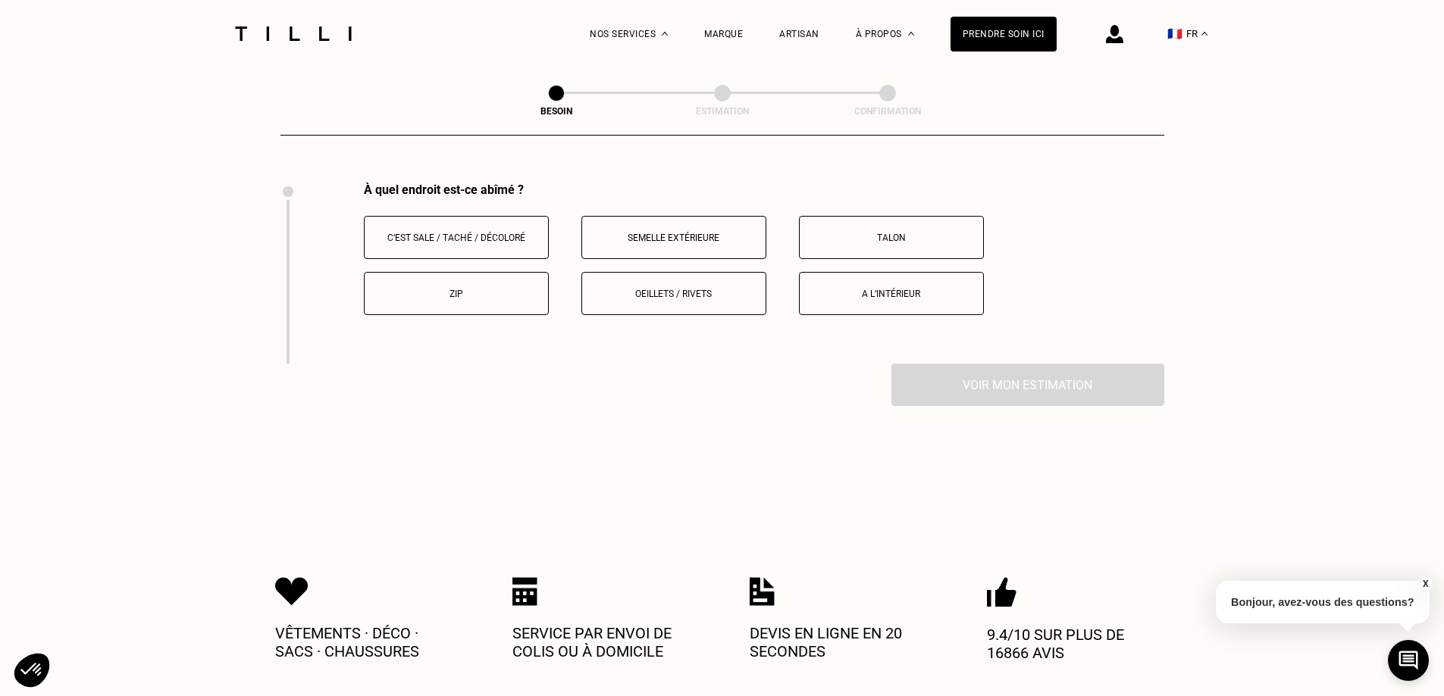
scroll to position [2016, 0]
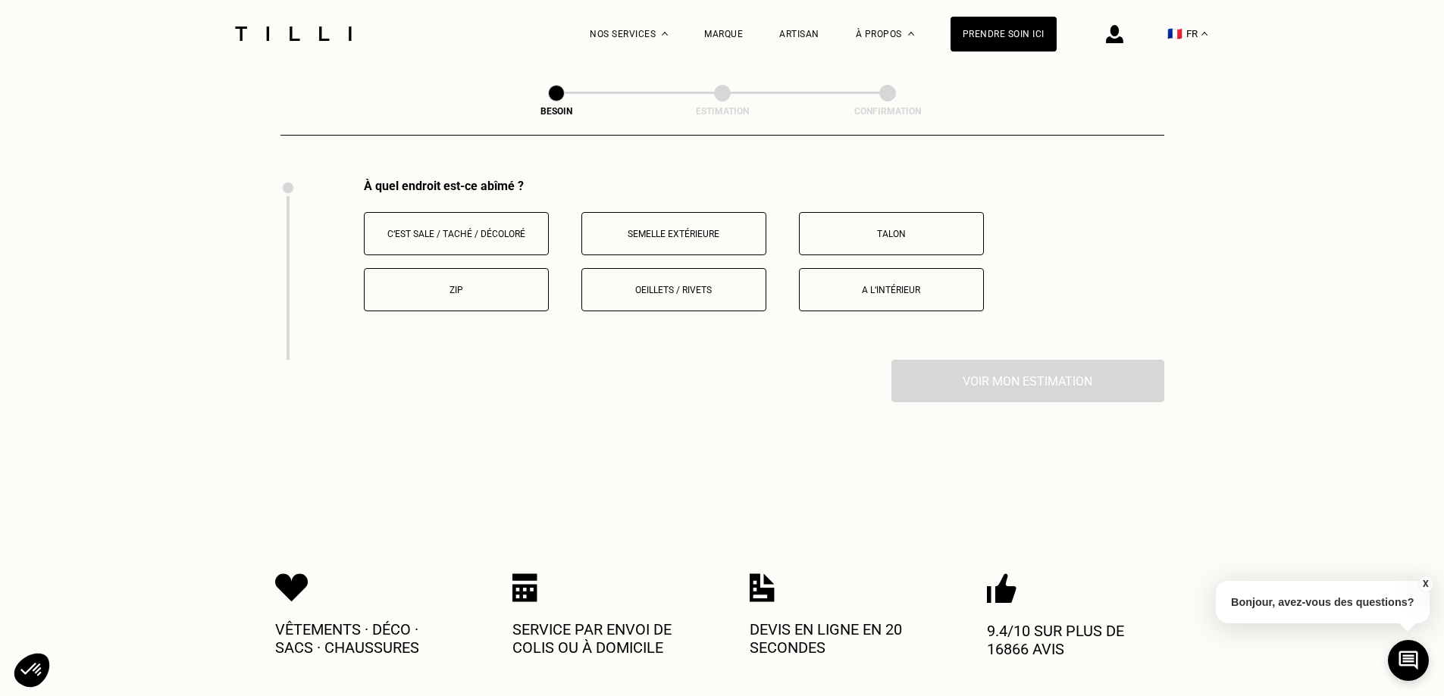
click at [905, 285] on p "A l‘intérieur" at bounding box center [891, 290] width 168 height 11
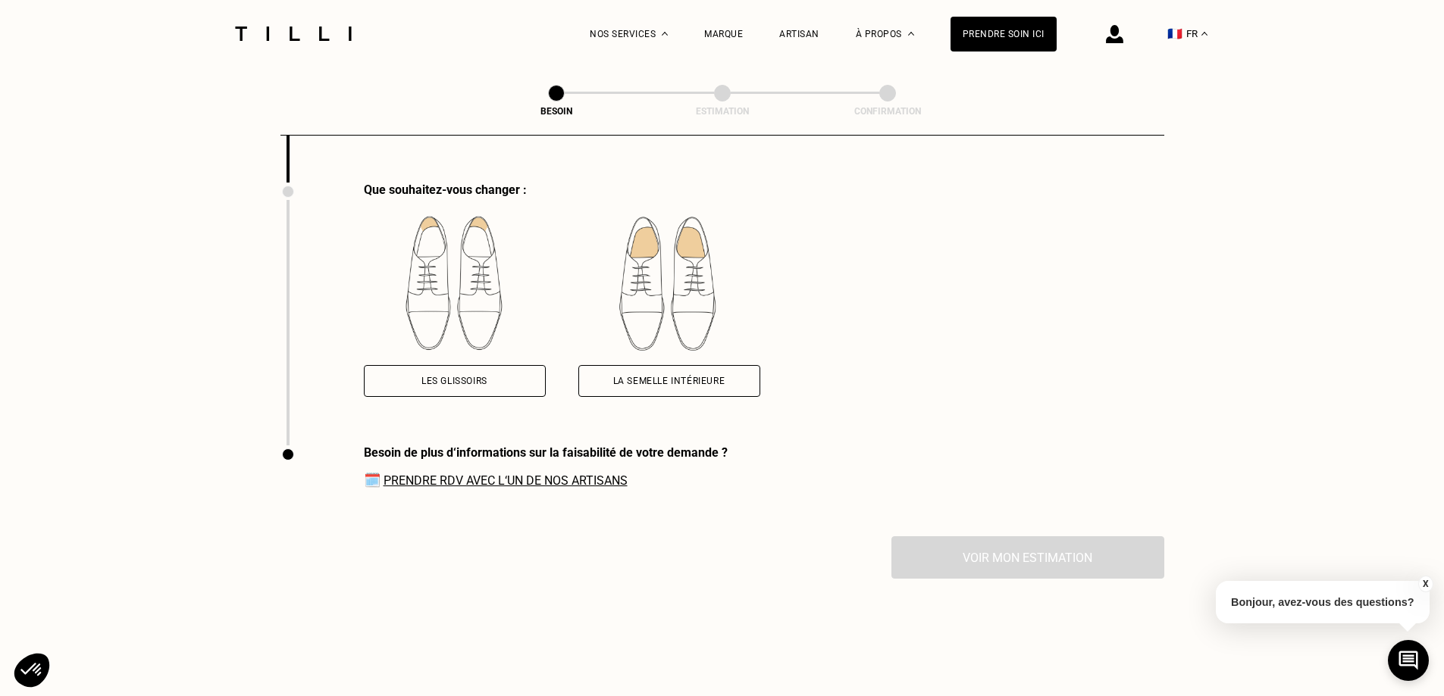
scroll to position [2197, 0]
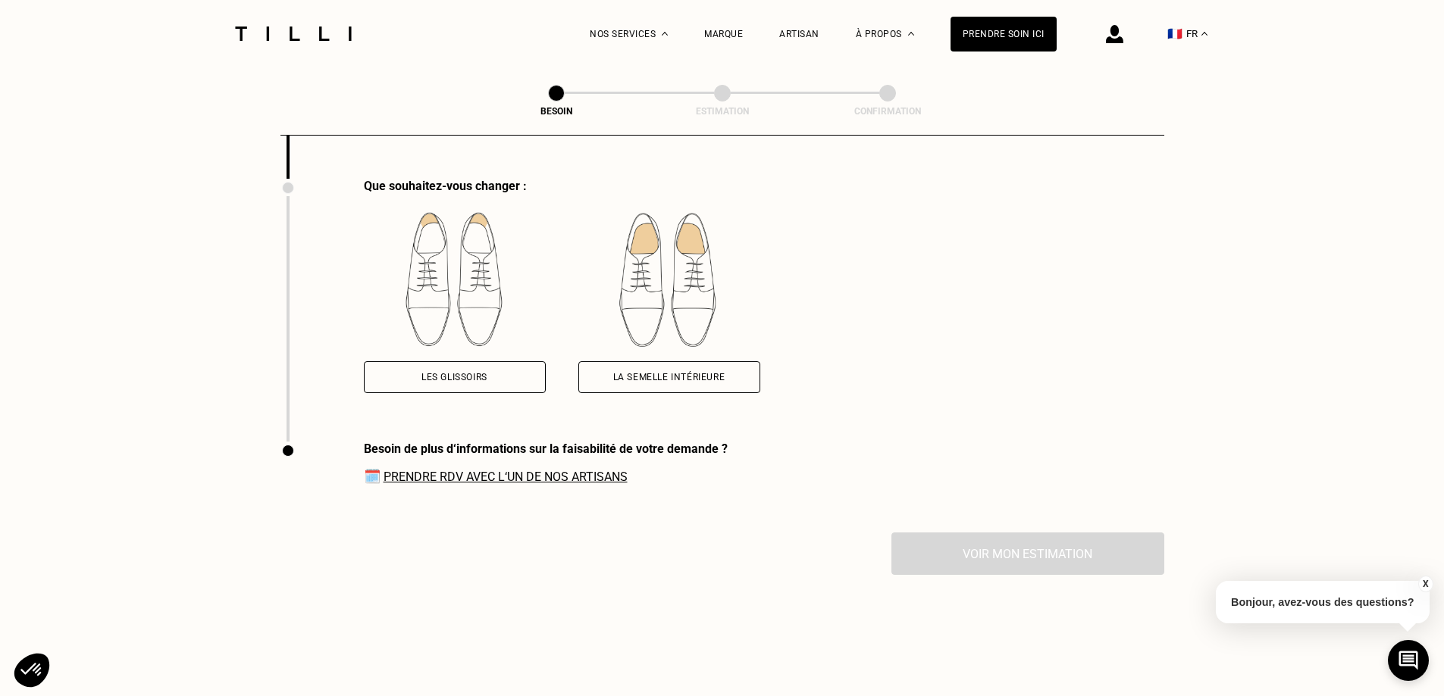
click at [706, 373] on div "La semelle intérieure" at bounding box center [669, 377] width 112 height 9
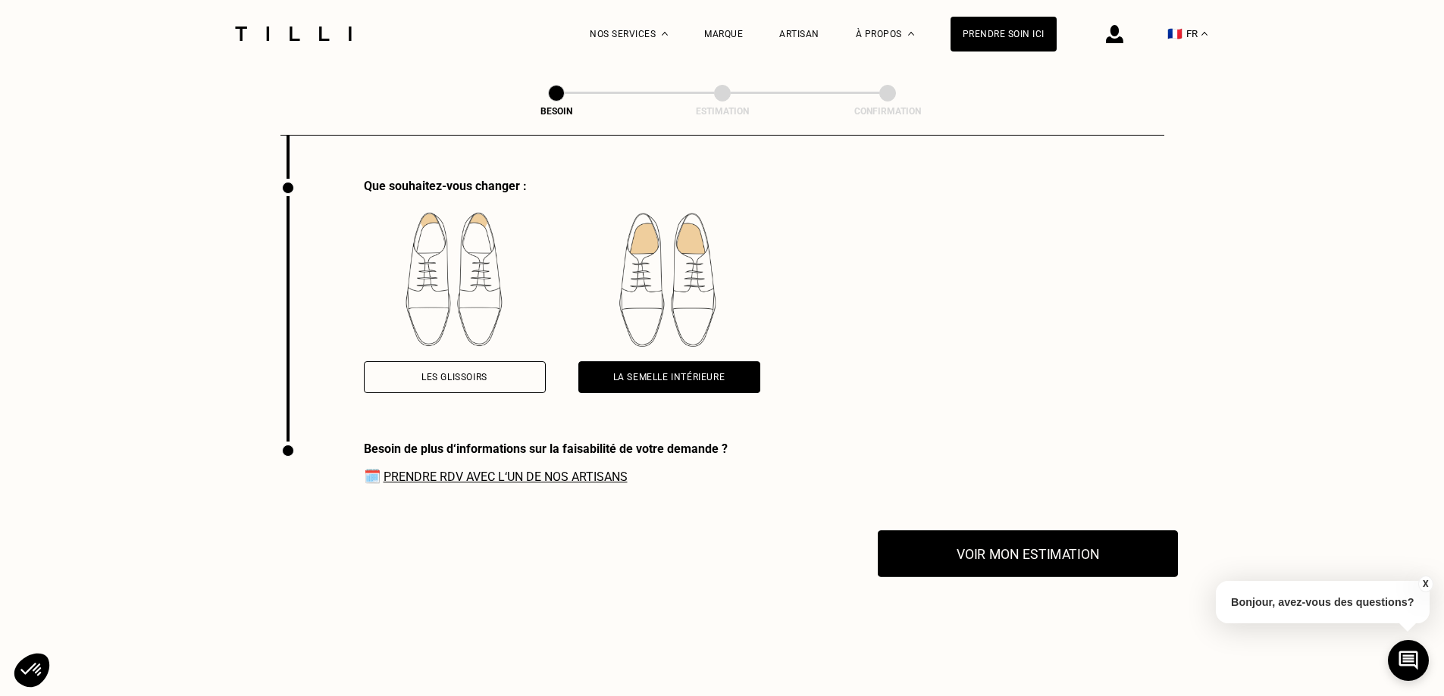
click at [1088, 539] on button "Voir mon estimation" at bounding box center [1028, 554] width 300 height 47
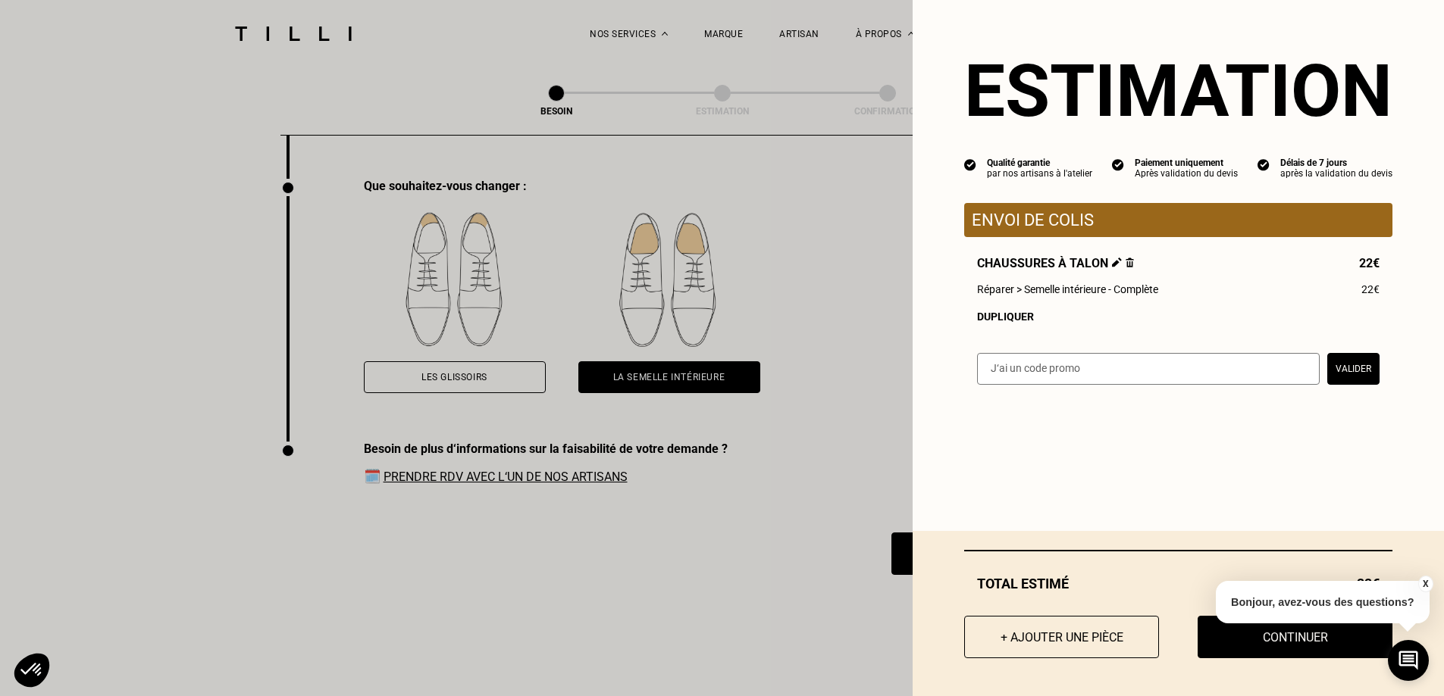
click at [1424, 586] on button "X" at bounding box center [1424, 584] width 15 height 17
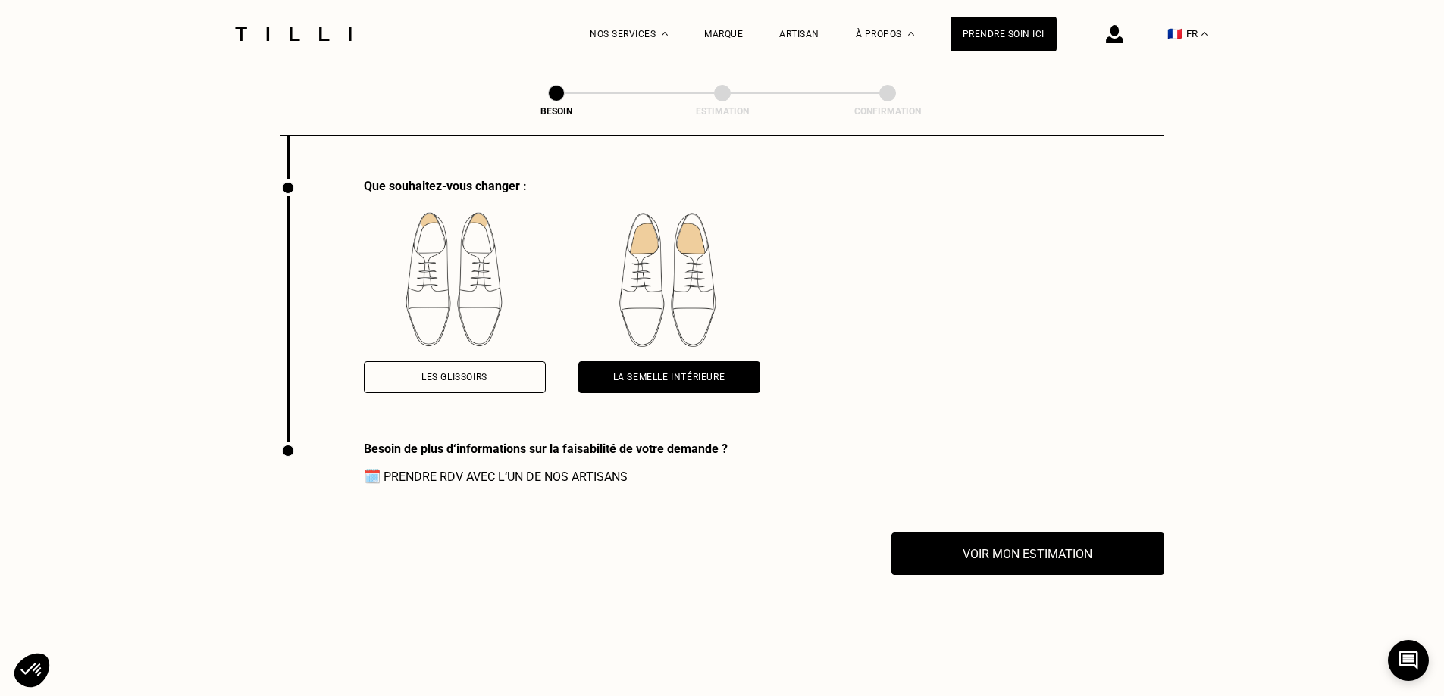
drag, startPoint x: 1023, startPoint y: 364, endPoint x: 1048, endPoint y: 382, distance: 30.9
click at [1025, 362] on div "Que souhaitez-vous changer : Les glissoirs La semelle intérieure" at bounding box center [722, 310] width 884 height 263
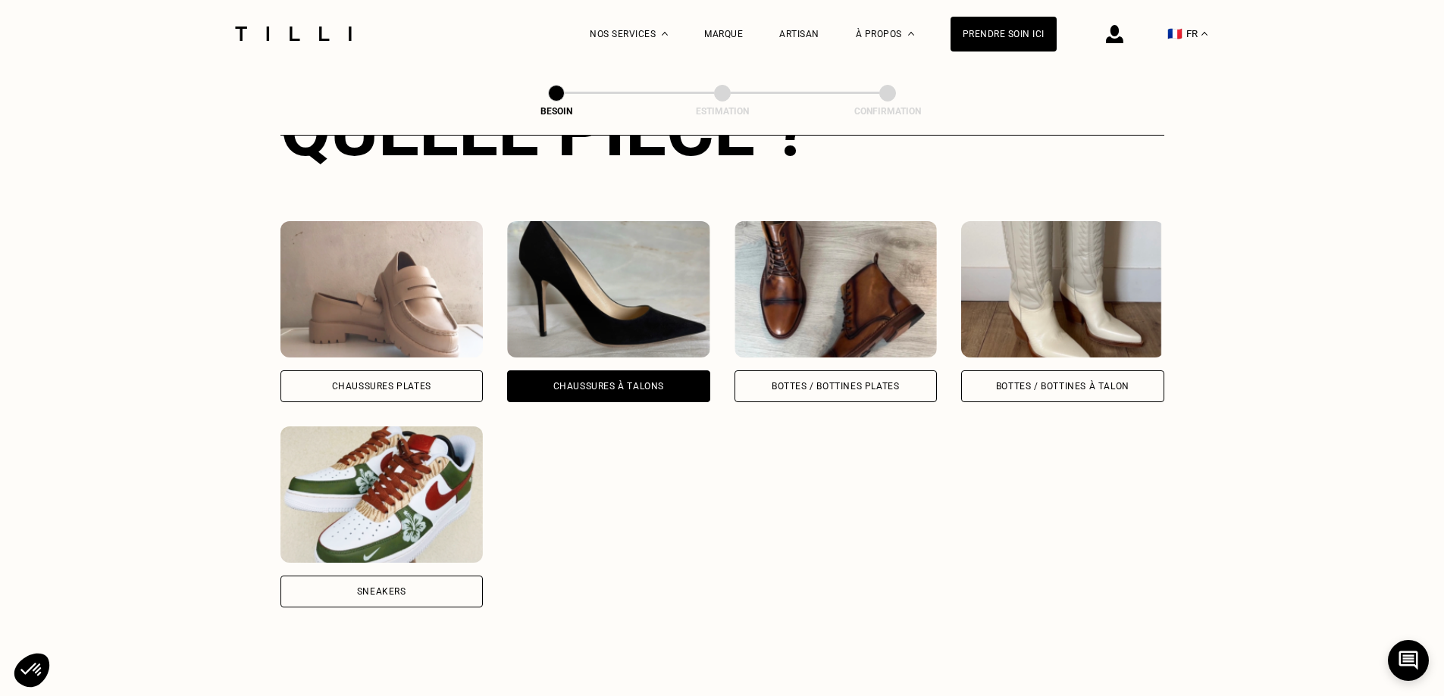
scroll to position [757, 0]
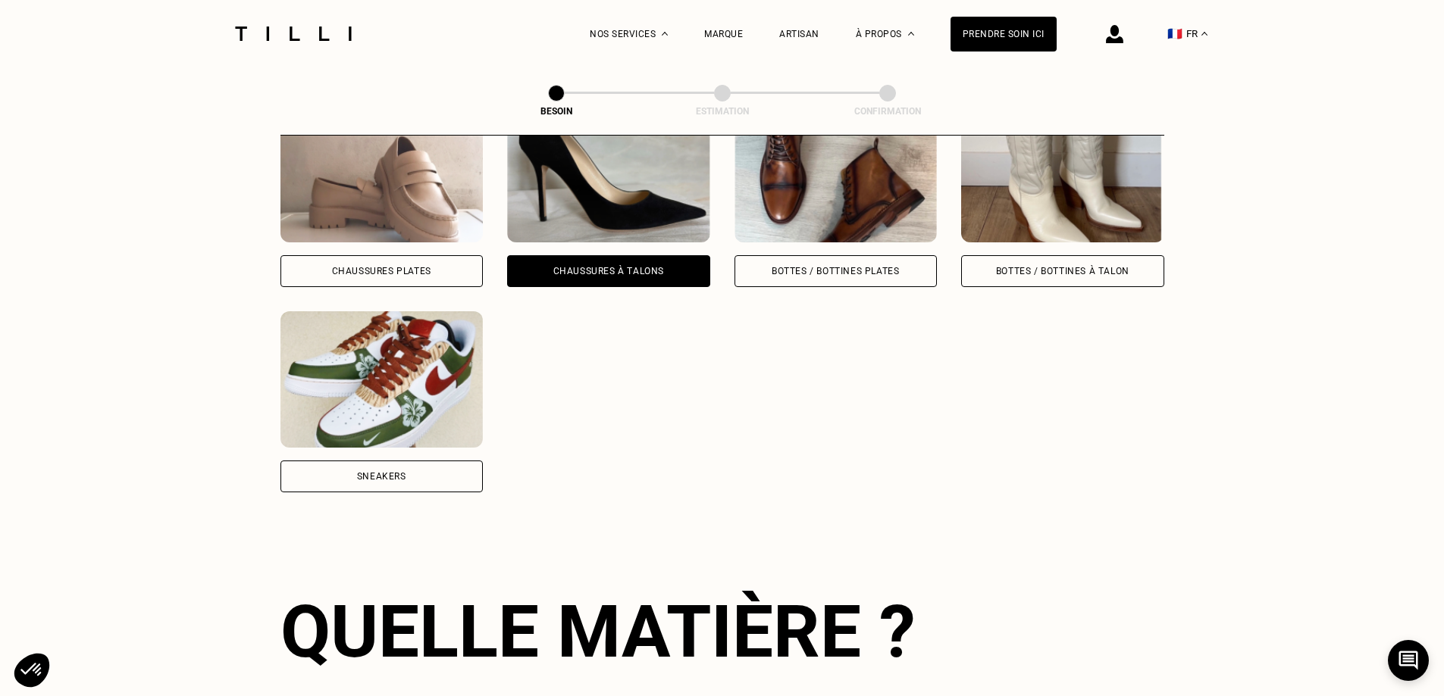
click at [334, 241] on div "Chaussures Plates" at bounding box center [381, 196] width 203 height 181
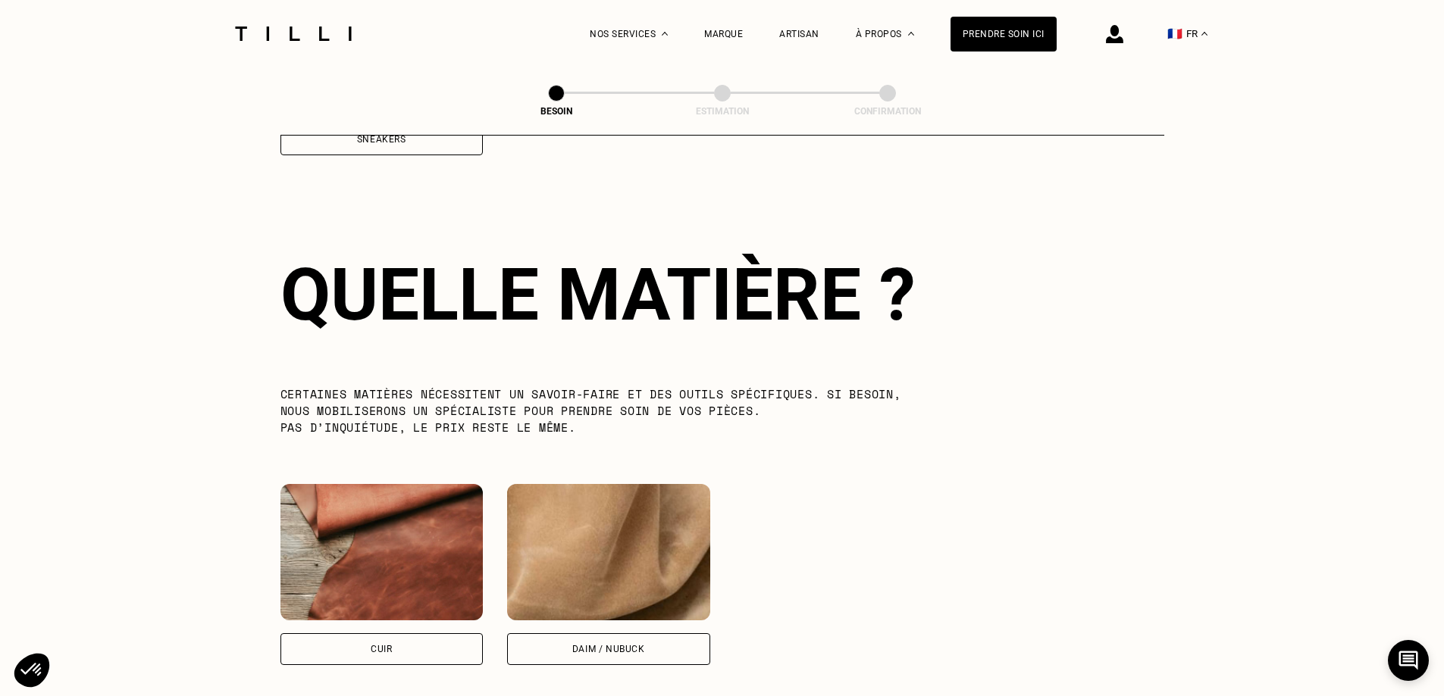
scroll to position [1115, 0]
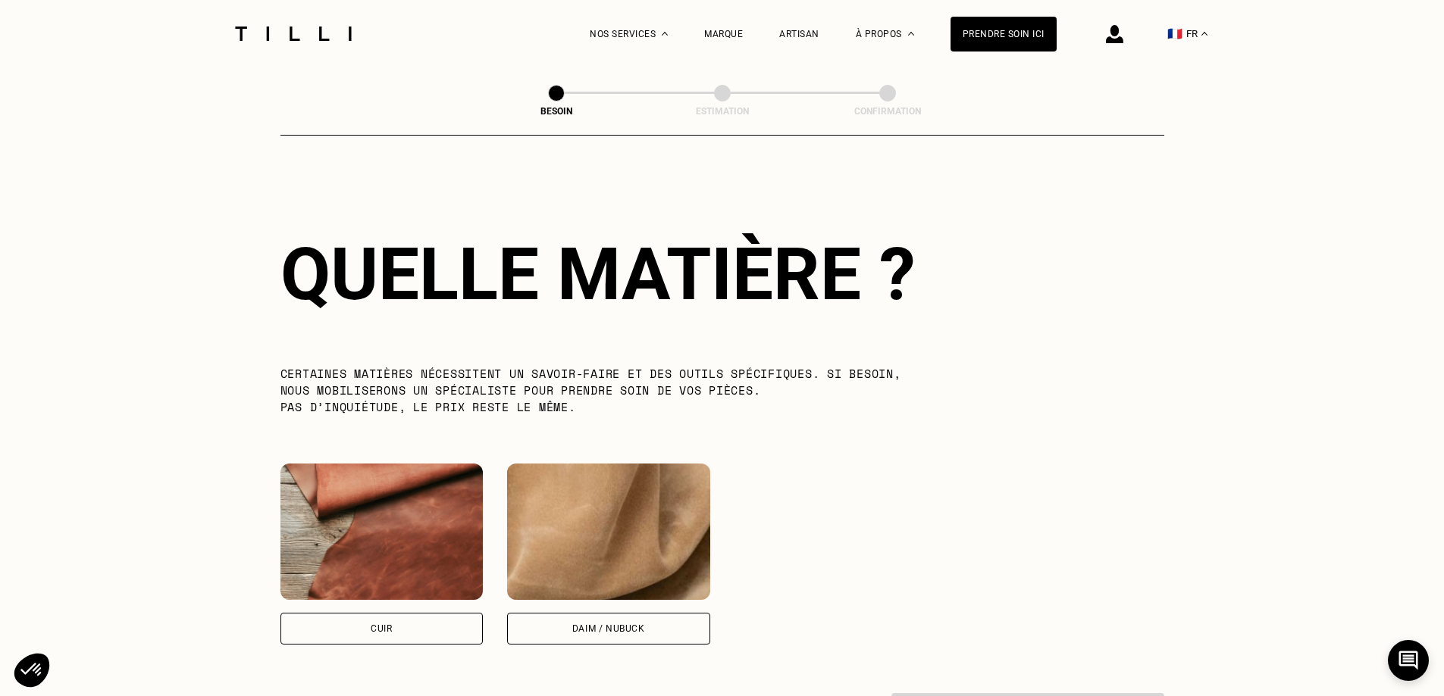
click at [404, 621] on div "Cuir" at bounding box center [381, 629] width 203 height 32
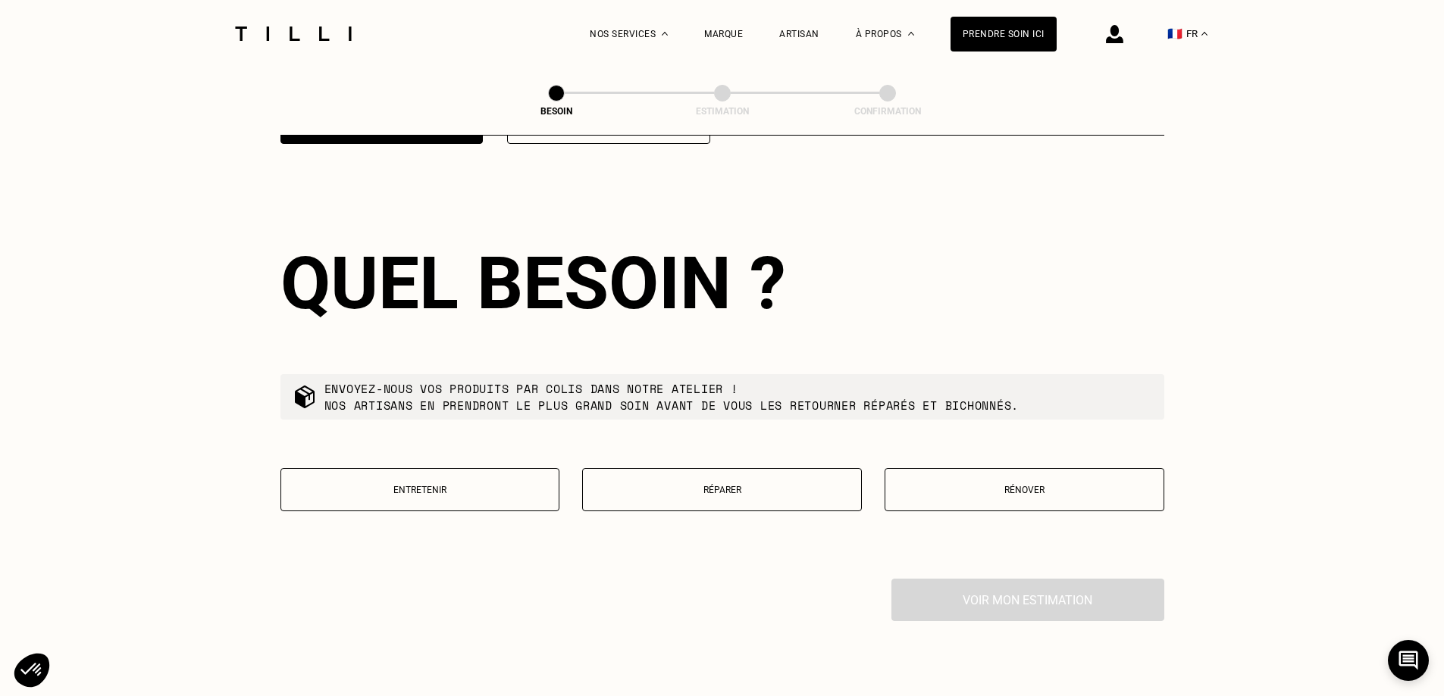
scroll to position [1627, 0]
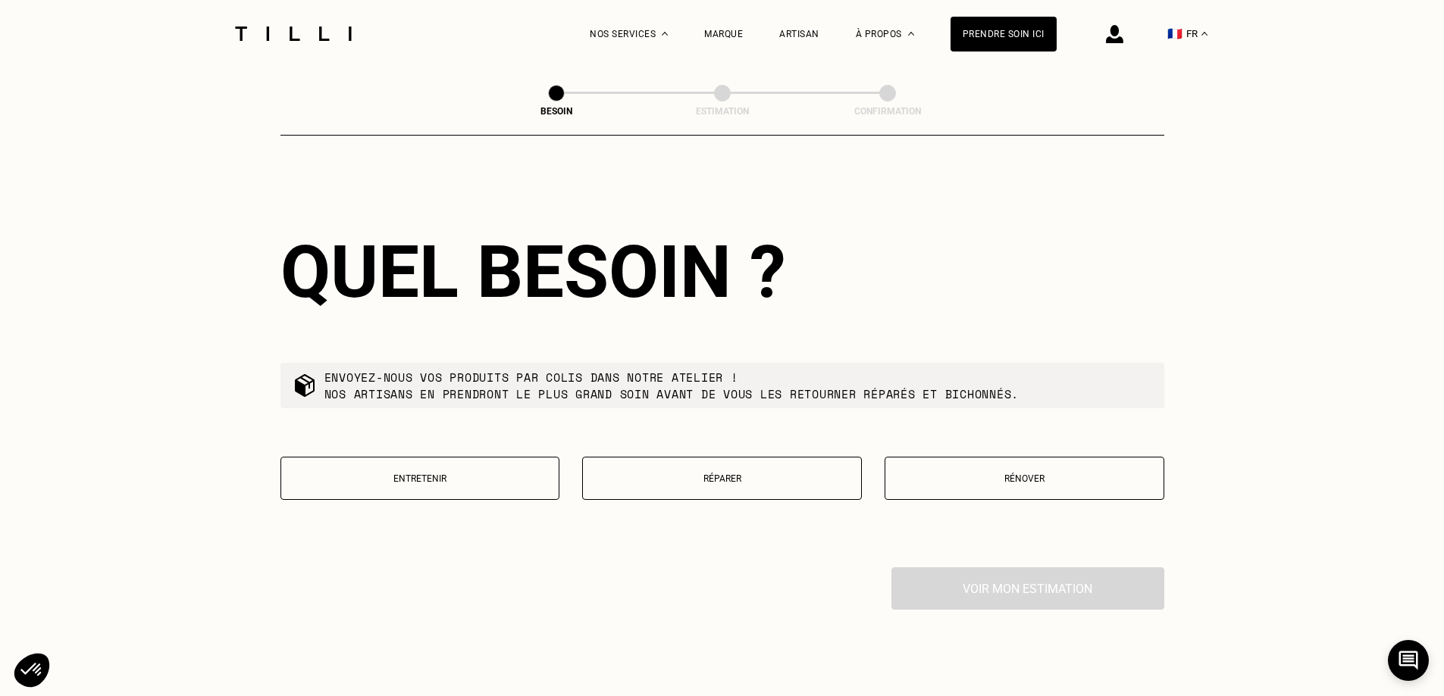
click at [716, 474] on p "Réparer" at bounding box center [721, 479] width 263 height 11
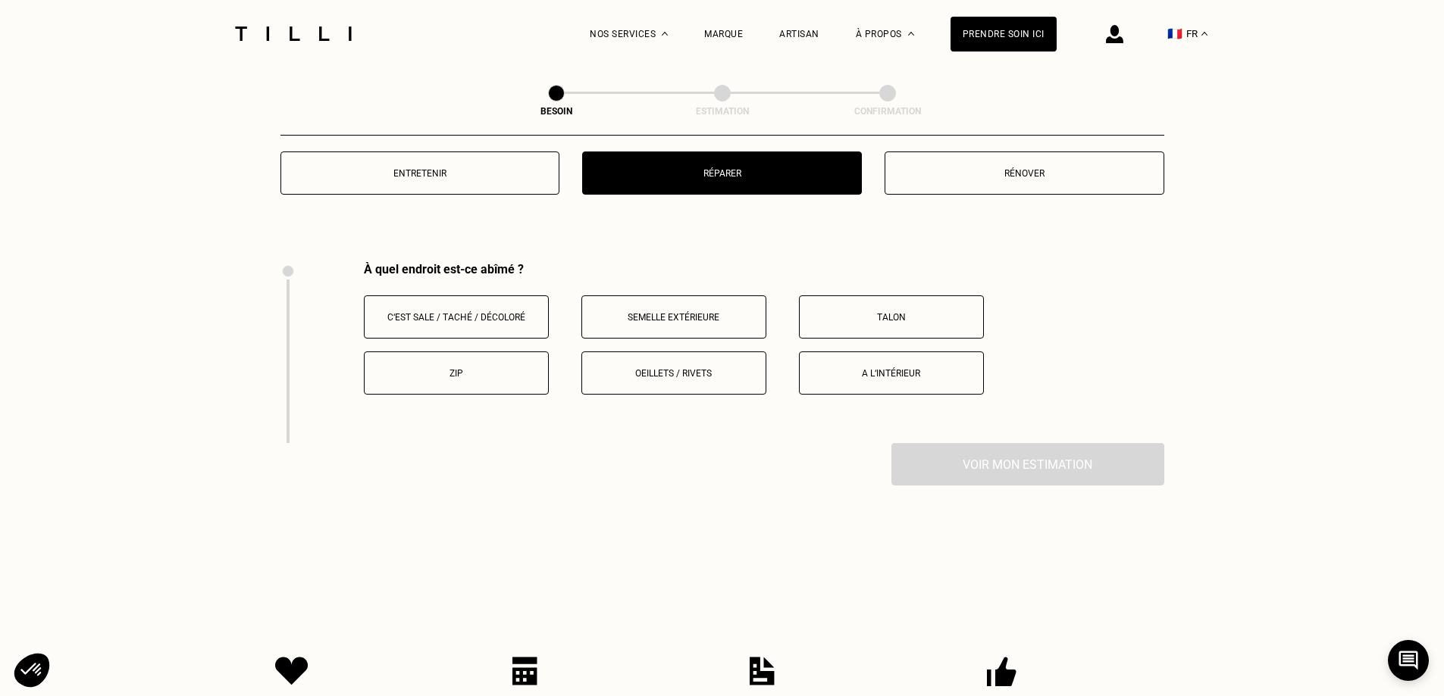
scroll to position [1789, 0]
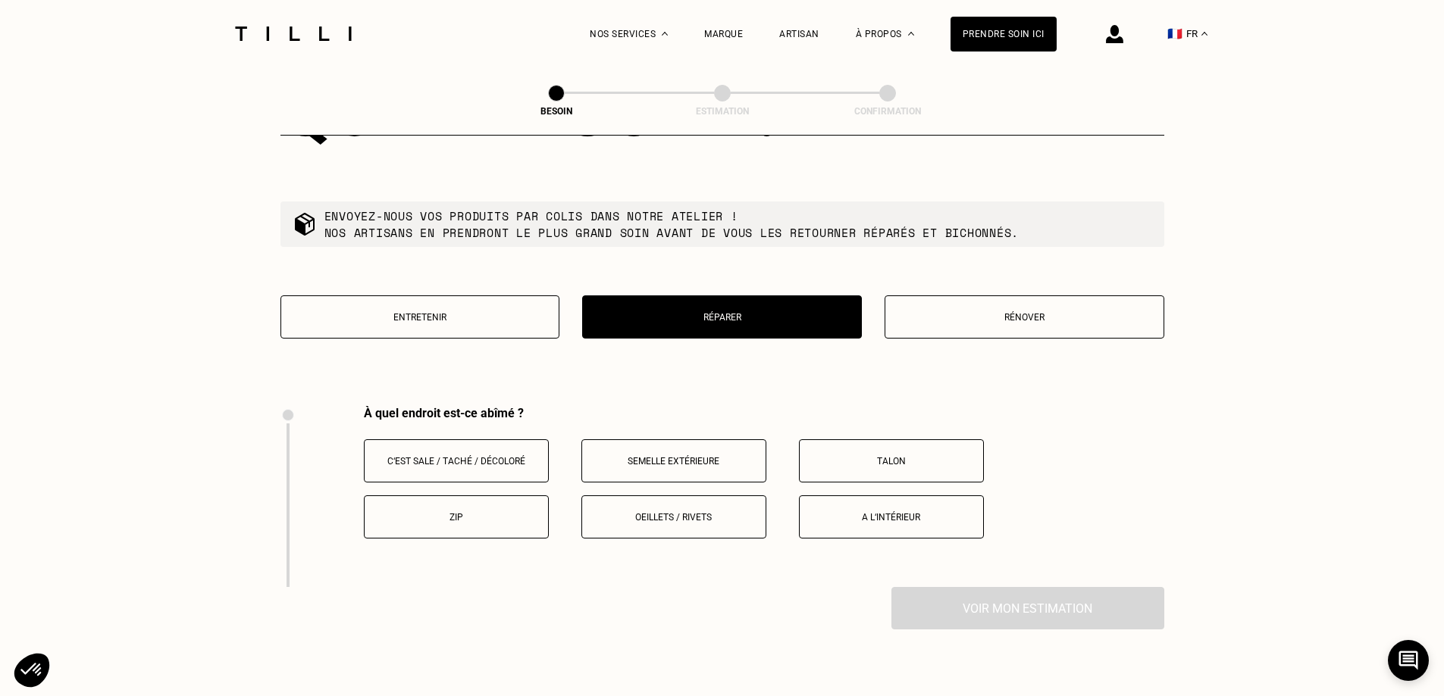
click at [719, 458] on button "Semelle extérieure" at bounding box center [673, 461] width 185 height 43
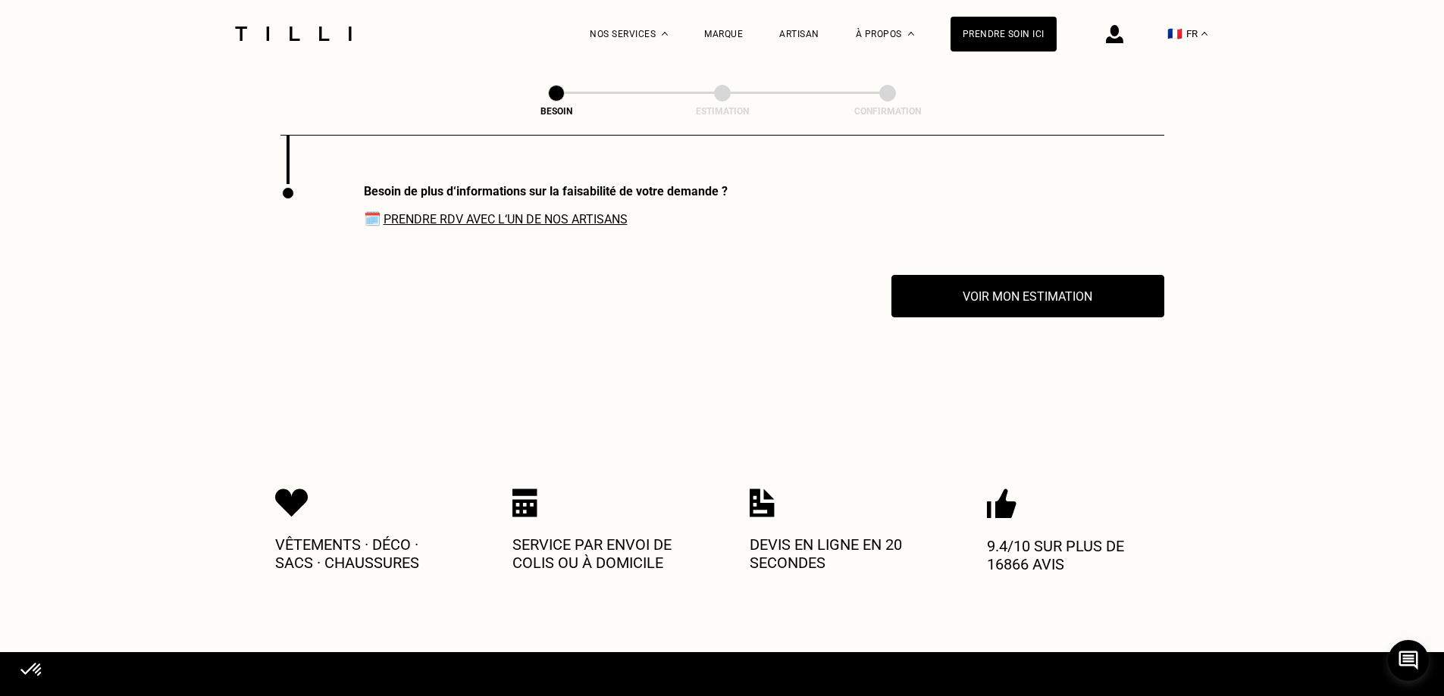
scroll to position [2197, 0]
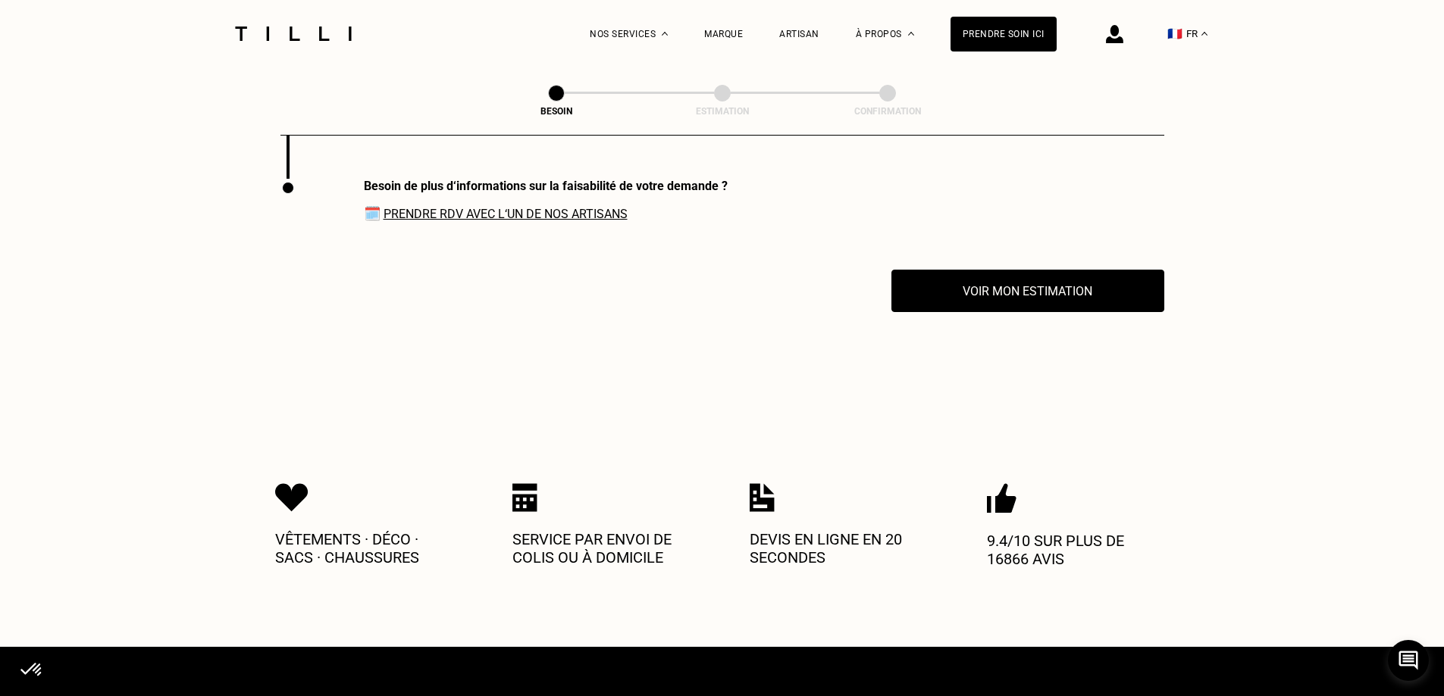
click at [601, 212] on link "Prendre RDV avec l‘un de nos artisans" at bounding box center [505, 214] width 244 height 14
